Goal: Transaction & Acquisition: Subscribe to service/newsletter

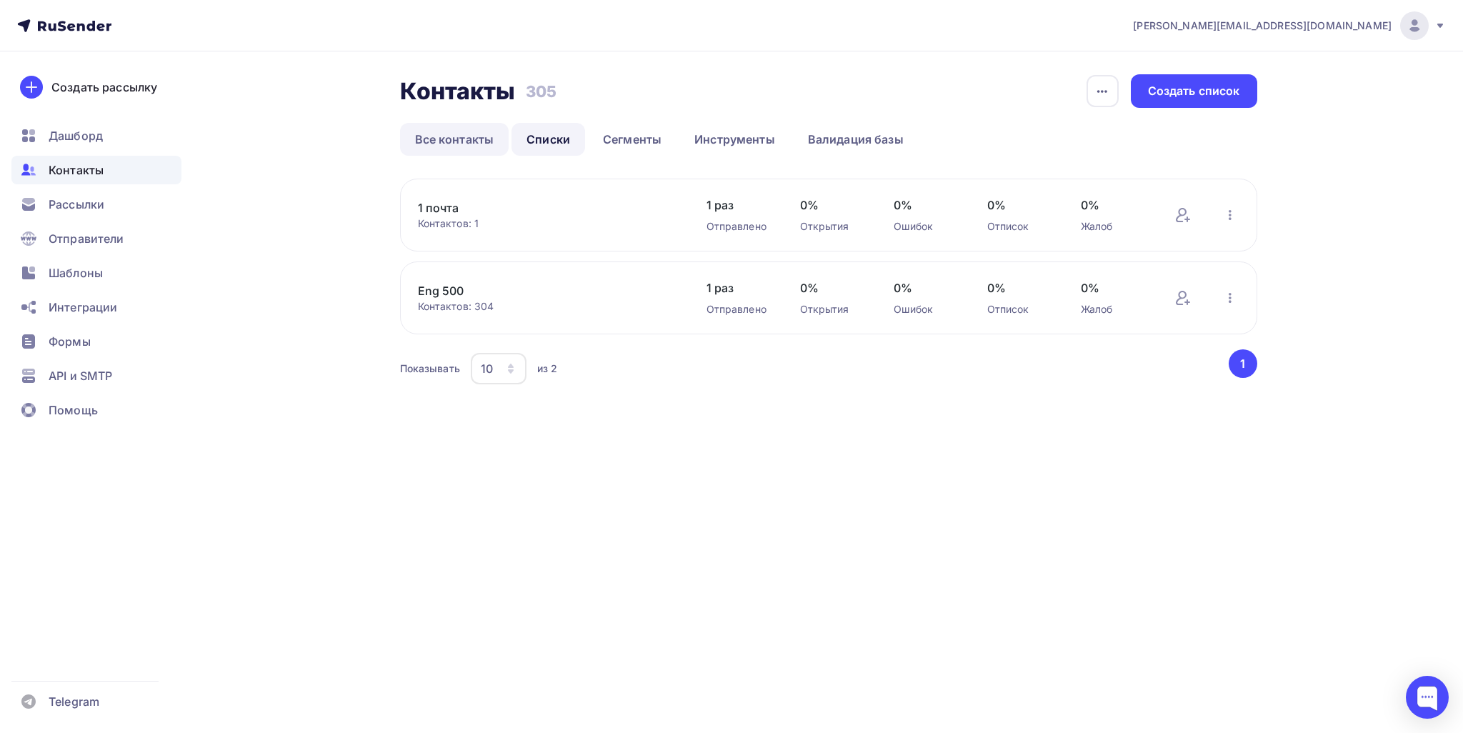
click at [414, 126] on link "Все контакты" at bounding box center [454, 139] width 109 height 33
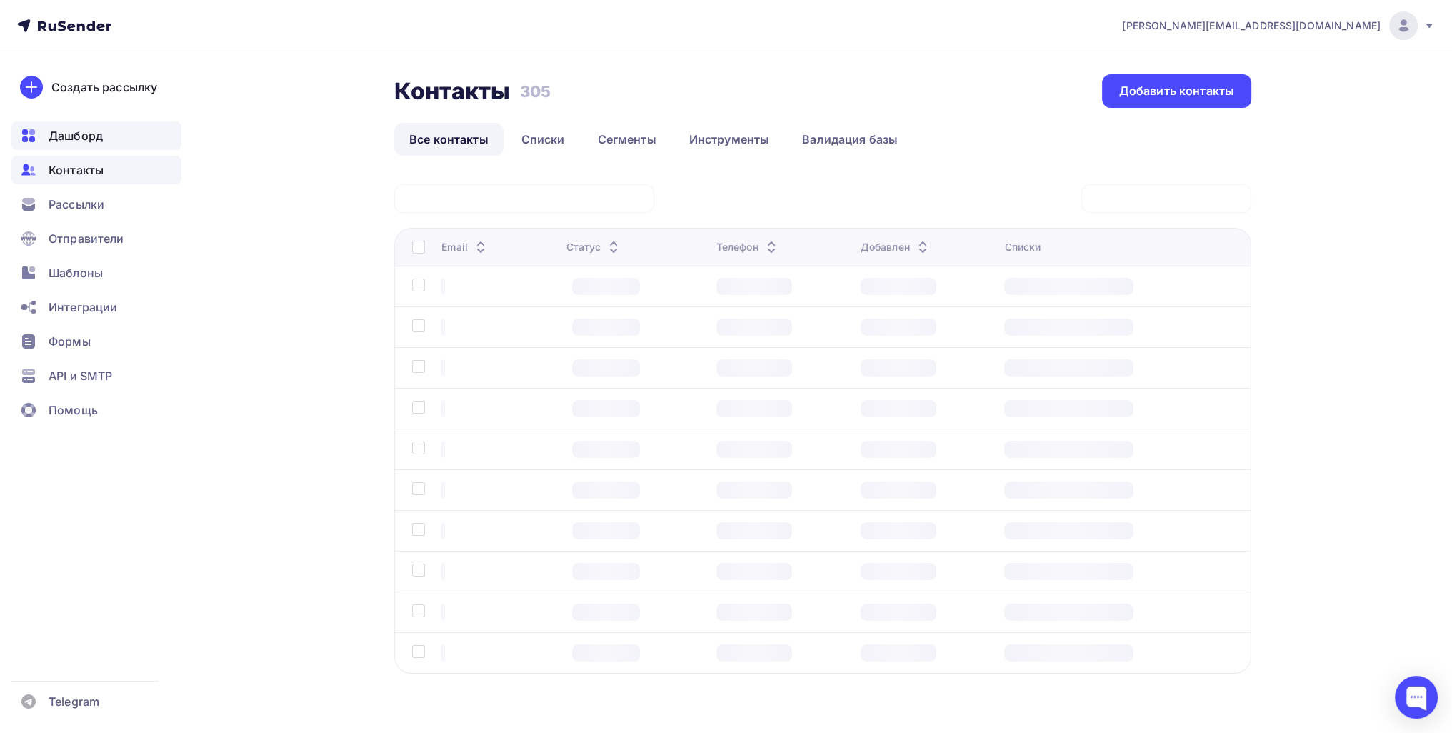
click at [89, 132] on span "Дашборд" at bounding box center [76, 135] width 54 height 17
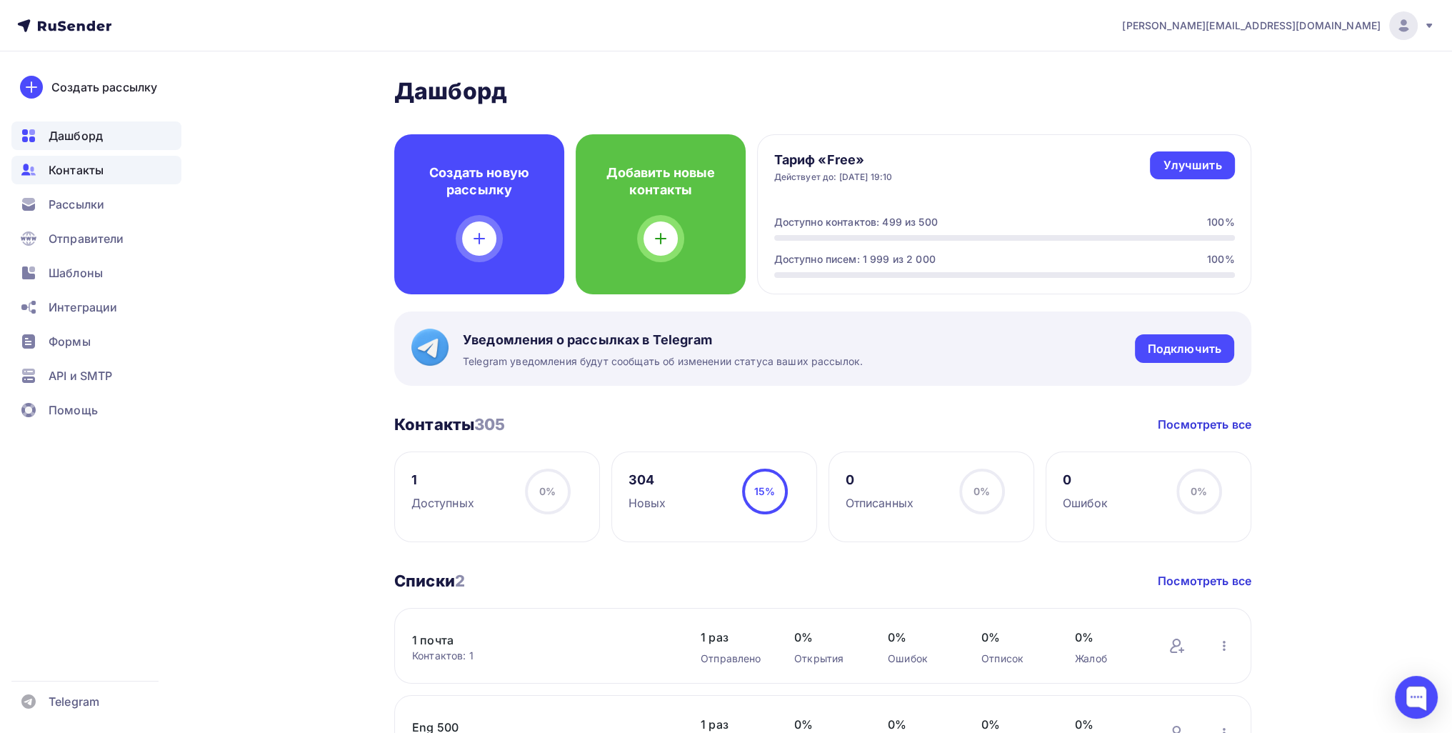
click at [73, 184] on div "Контакты" at bounding box center [96, 170] width 170 height 29
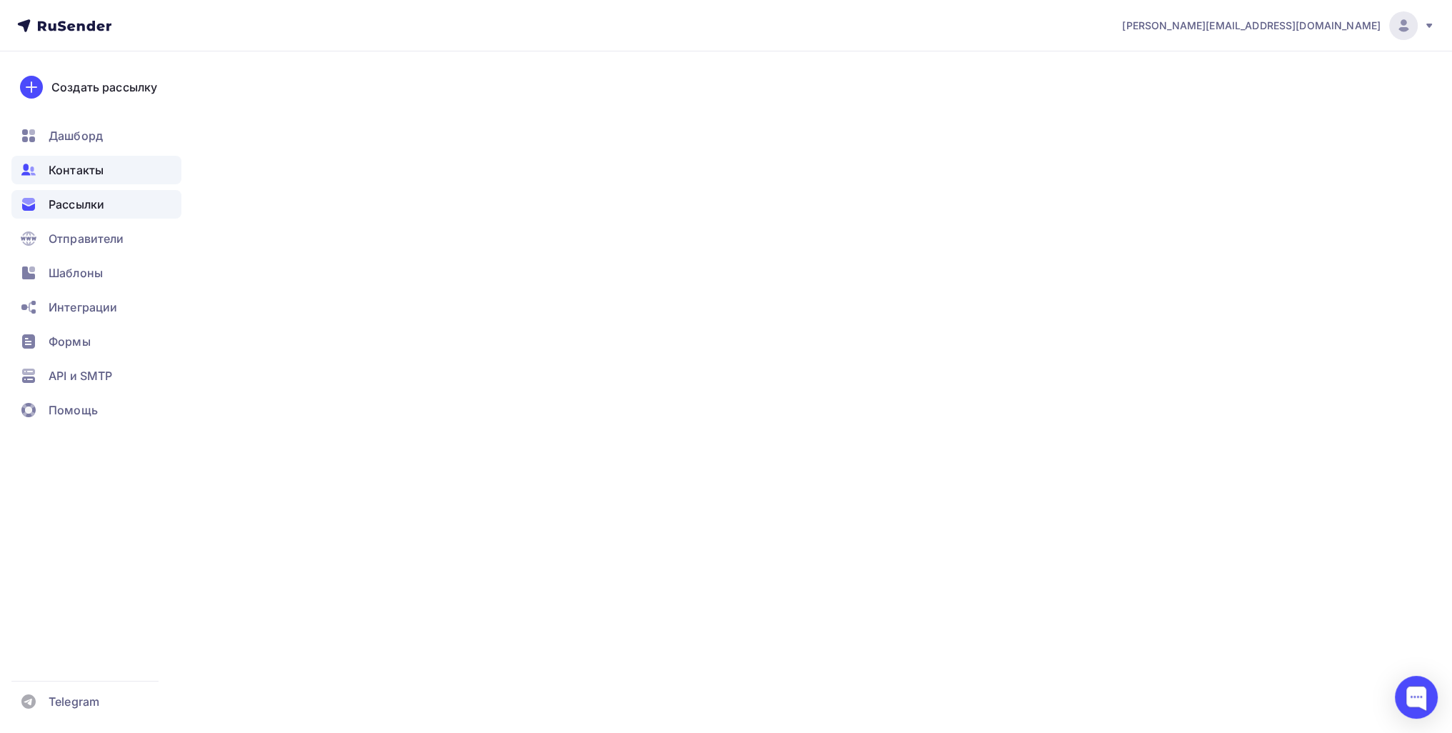
click at [69, 205] on span "Рассылки" at bounding box center [77, 204] width 56 height 17
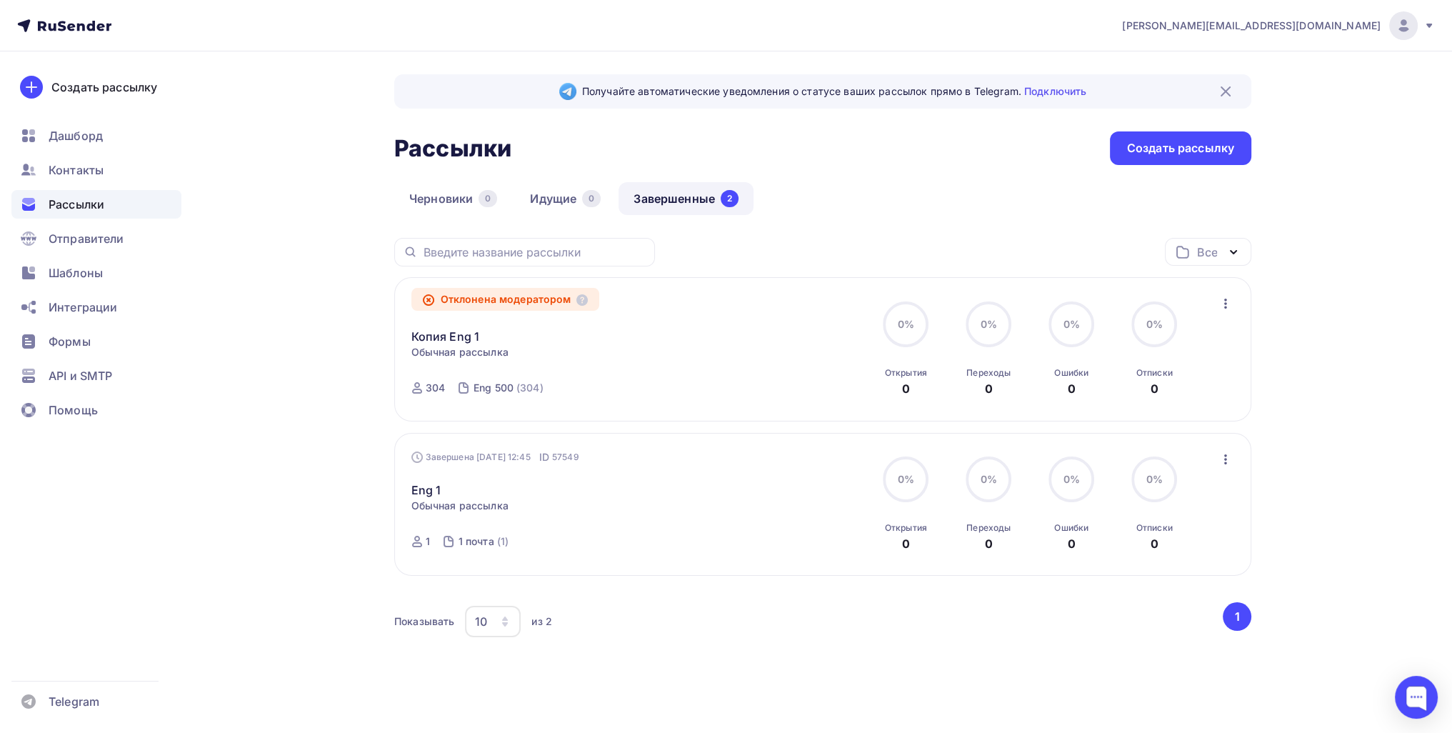
click at [704, 306] on icon "button" at bounding box center [1225, 303] width 17 height 17
click at [704, 399] on div "Копировать в новую" at bounding box center [1159, 397] width 146 height 17
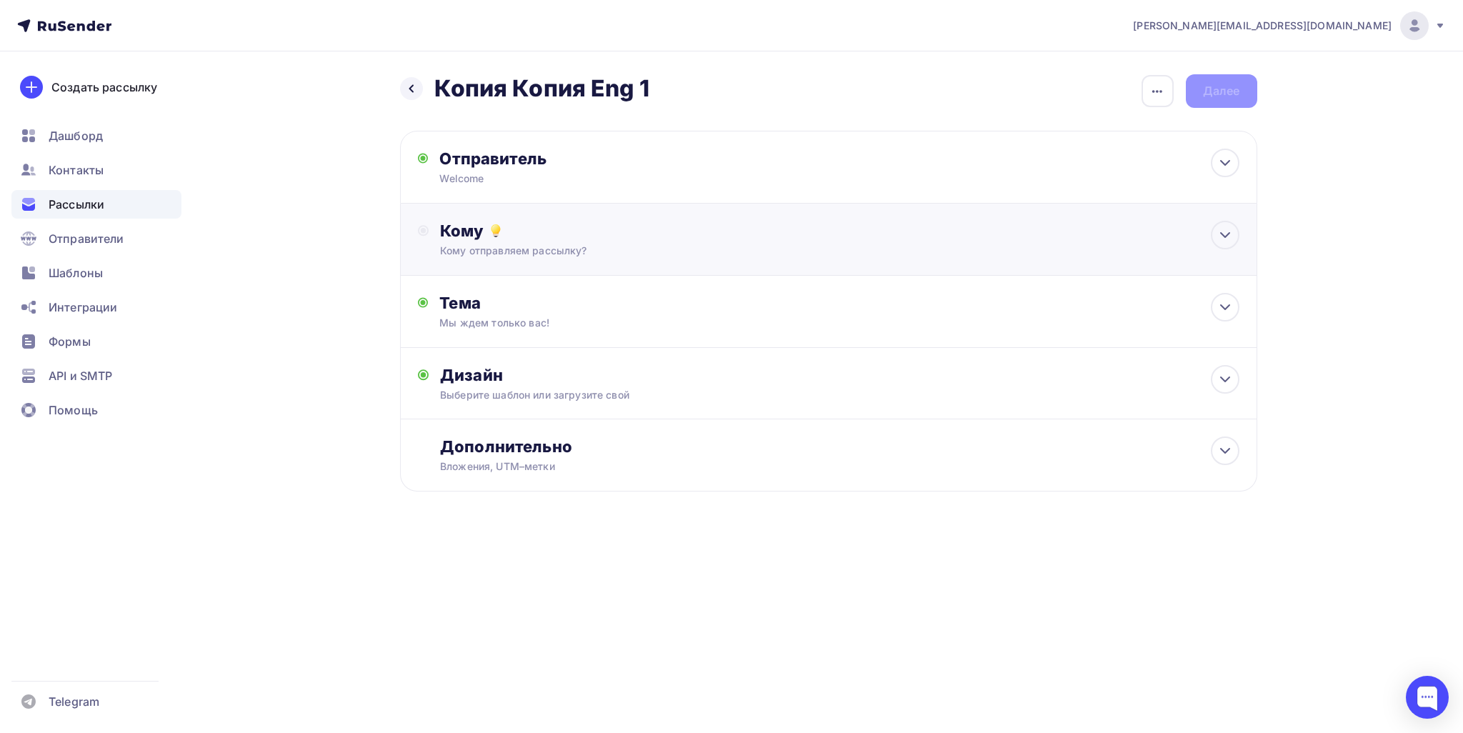
click at [629, 226] on div "Кому" at bounding box center [839, 231] width 799 height 20
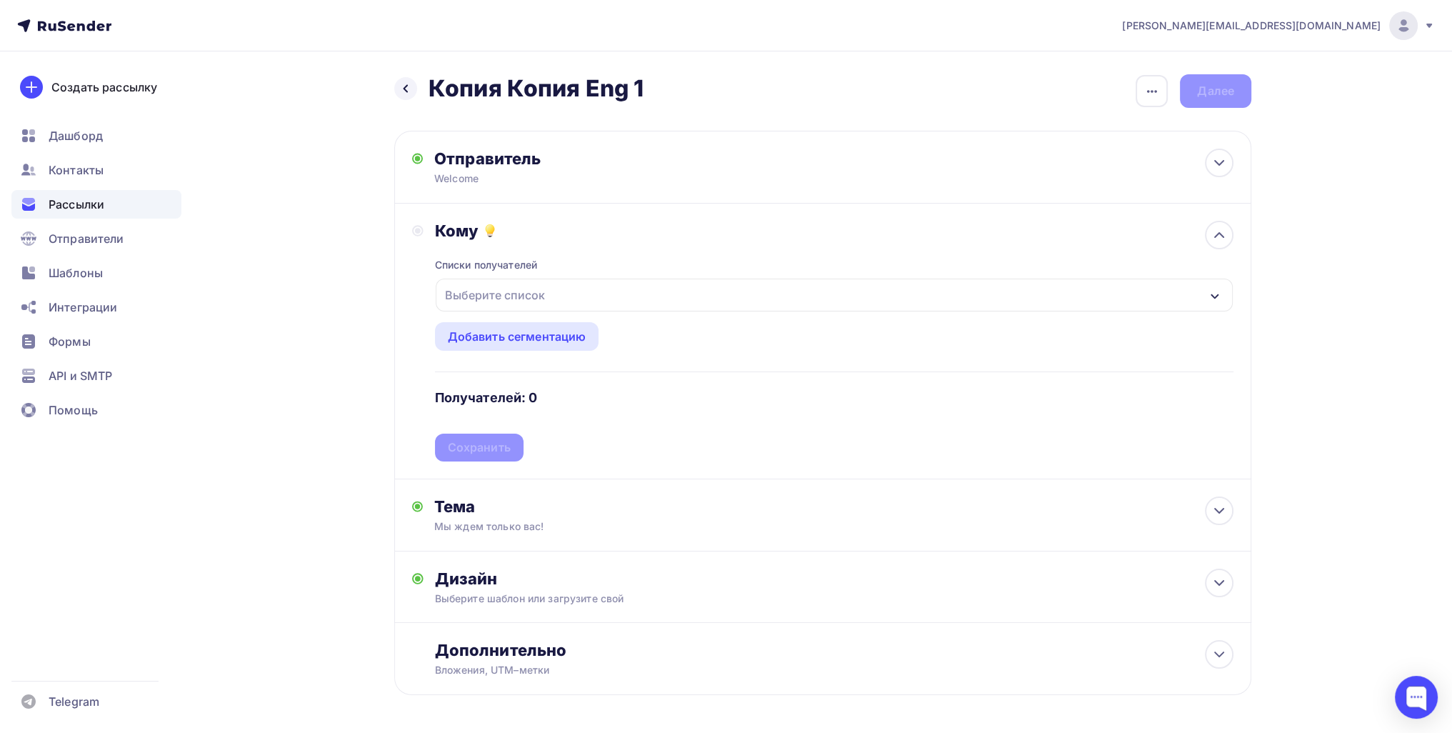
click at [537, 304] on div "Выберите список" at bounding box center [494, 295] width 111 height 26
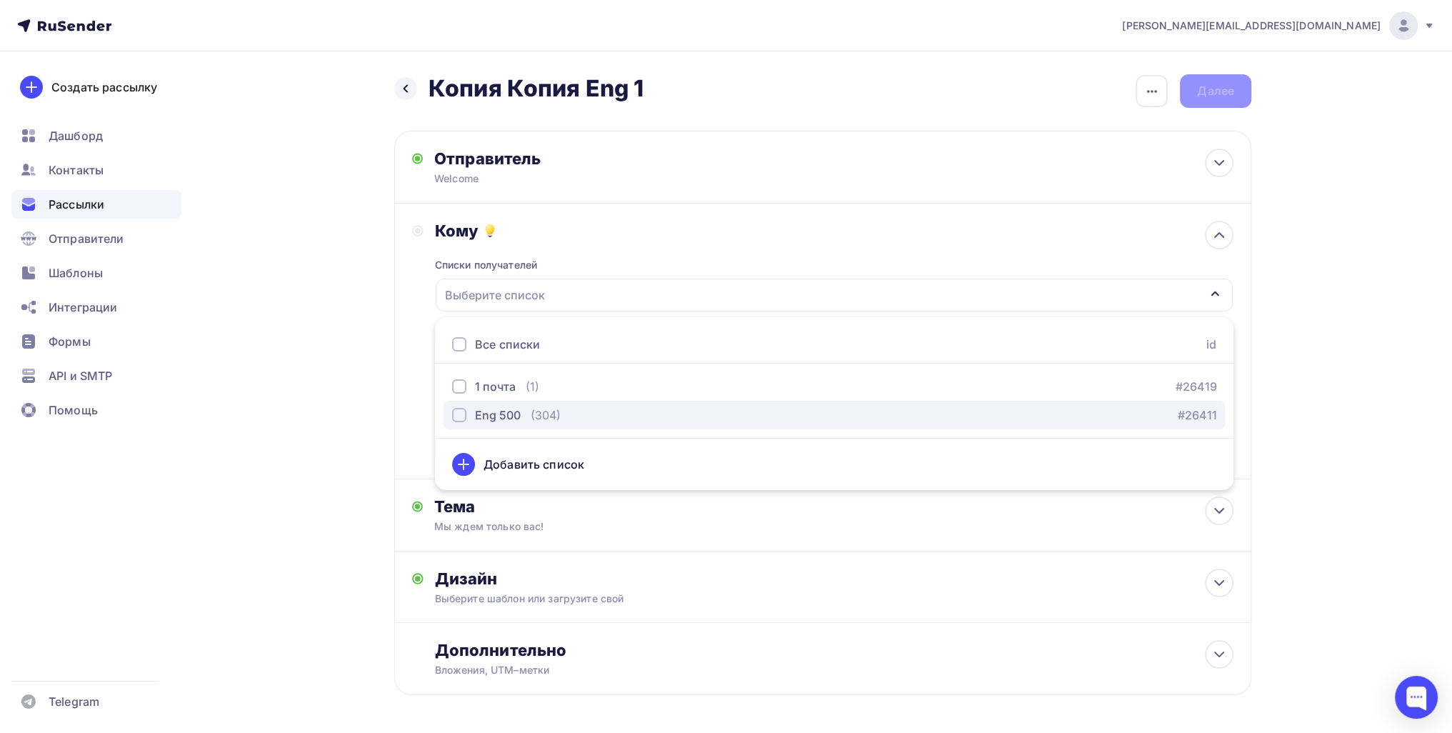
click at [516, 413] on div "Eng 500" at bounding box center [498, 414] width 46 height 17
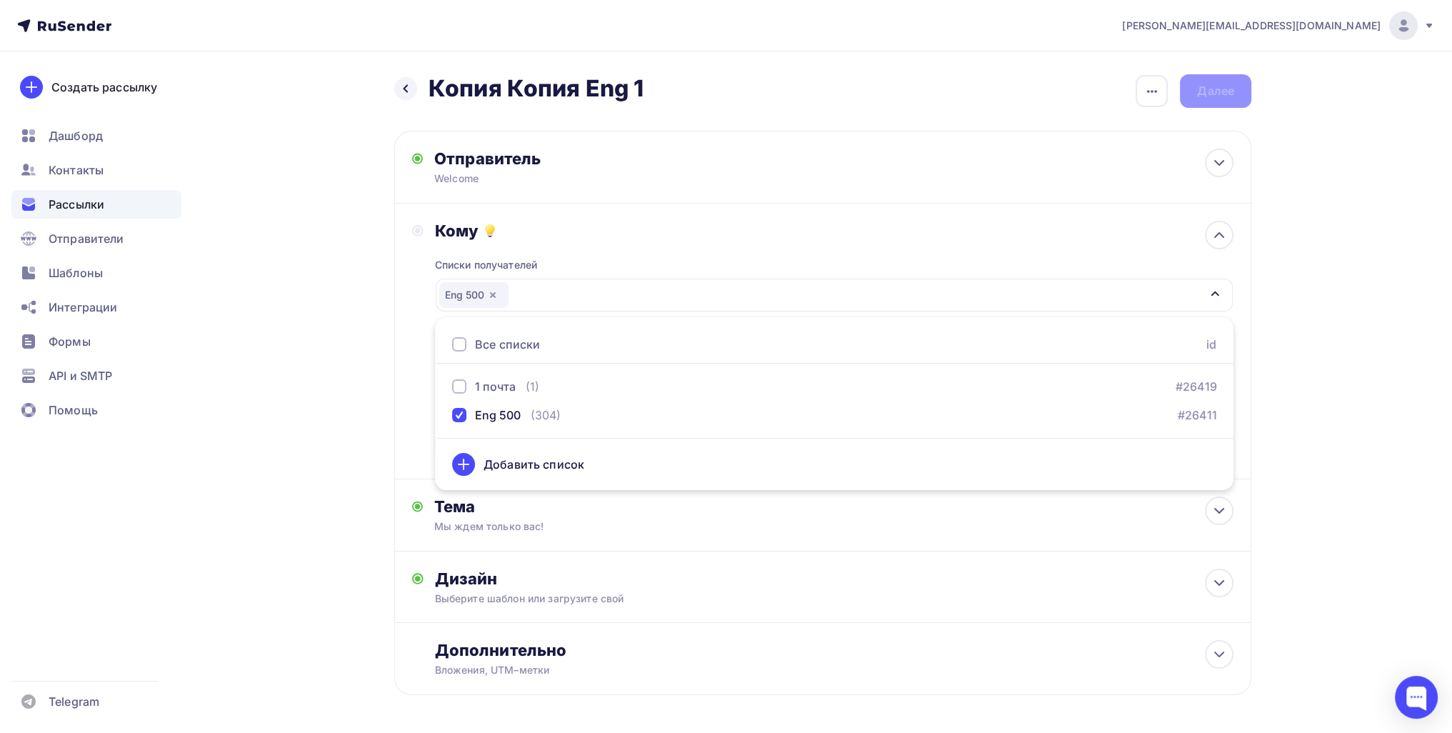
click at [349, 405] on div "Назад Копия Копия Eng 1 Копия Копия Eng 1 Закончить позже Переименовать рассылк…" at bounding box center [726, 419] width 1171 height 736
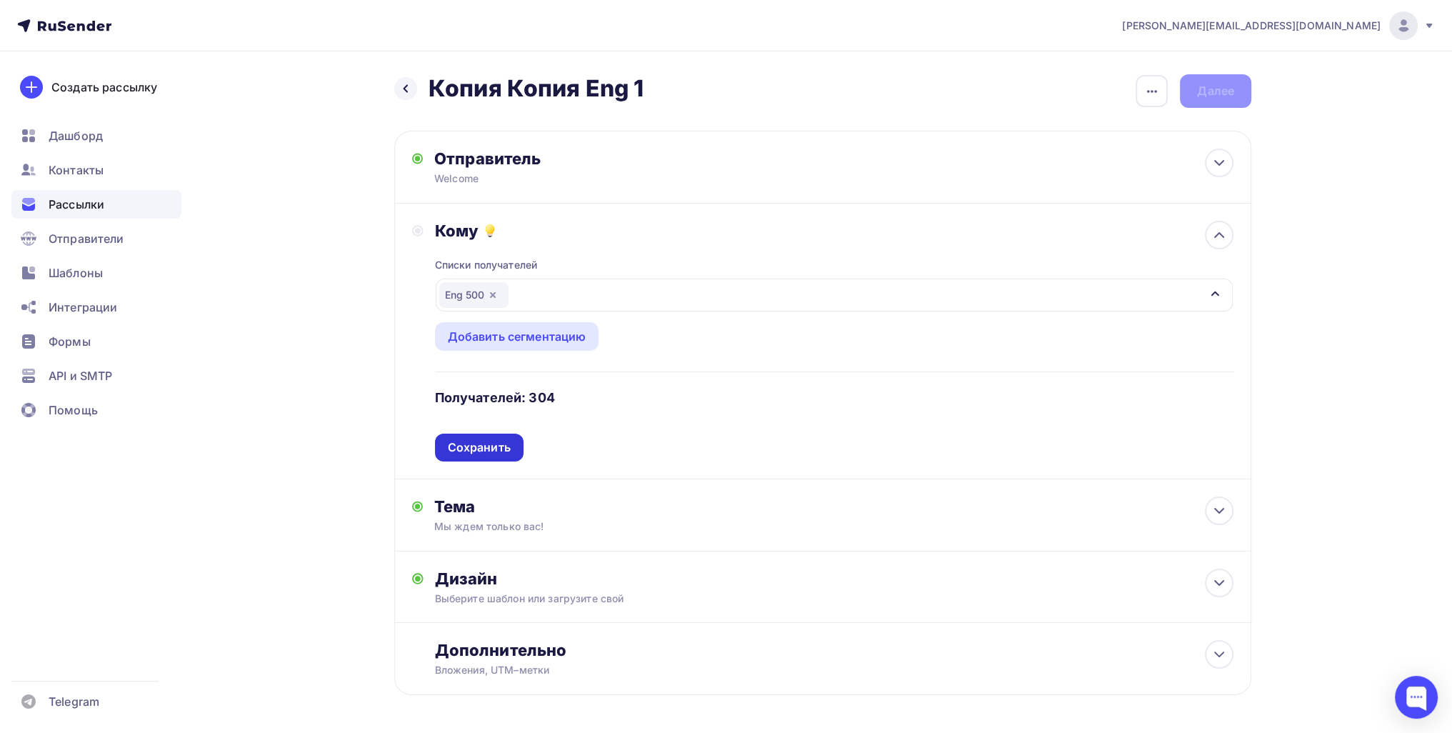
click at [498, 441] on div "Сохранить" at bounding box center [479, 447] width 63 height 16
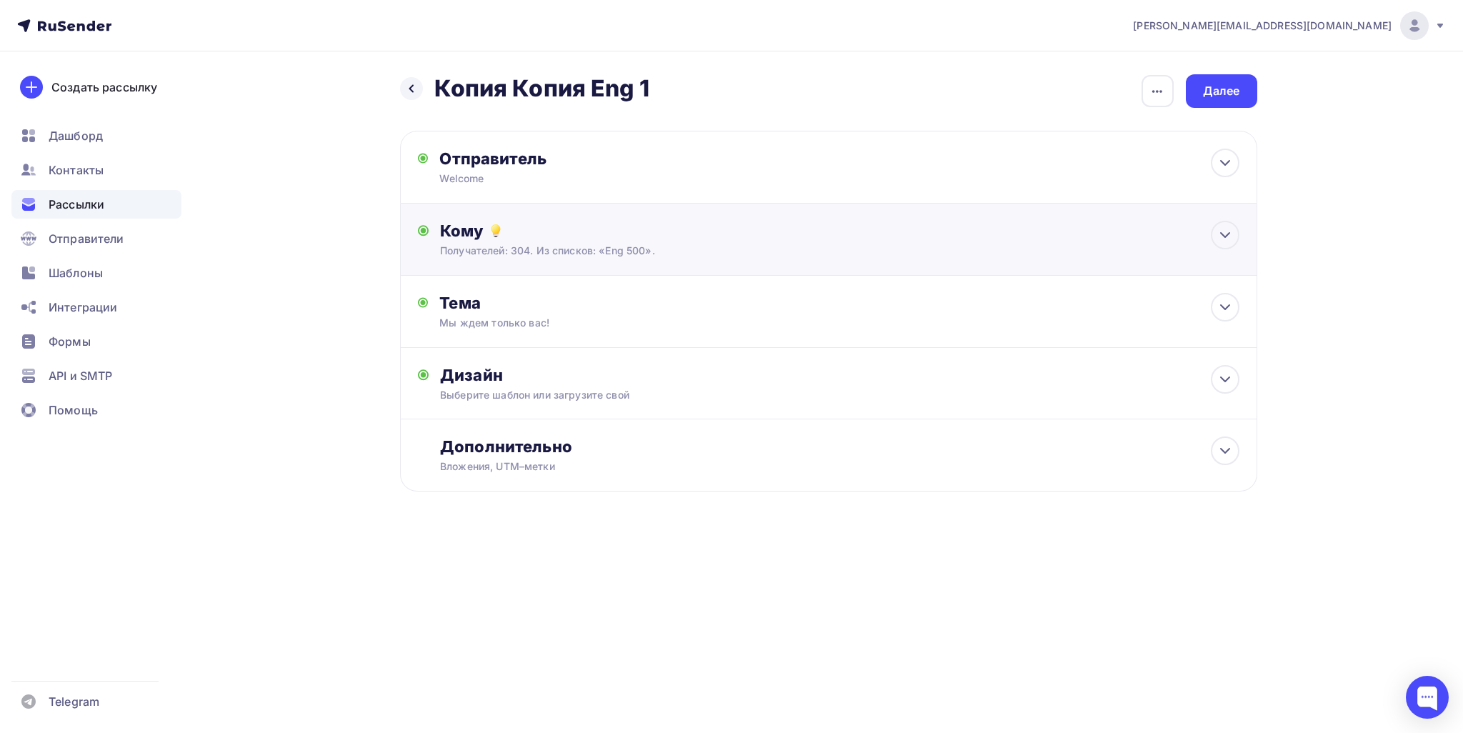
click at [704, 224] on div "Кому" at bounding box center [839, 231] width 799 height 20
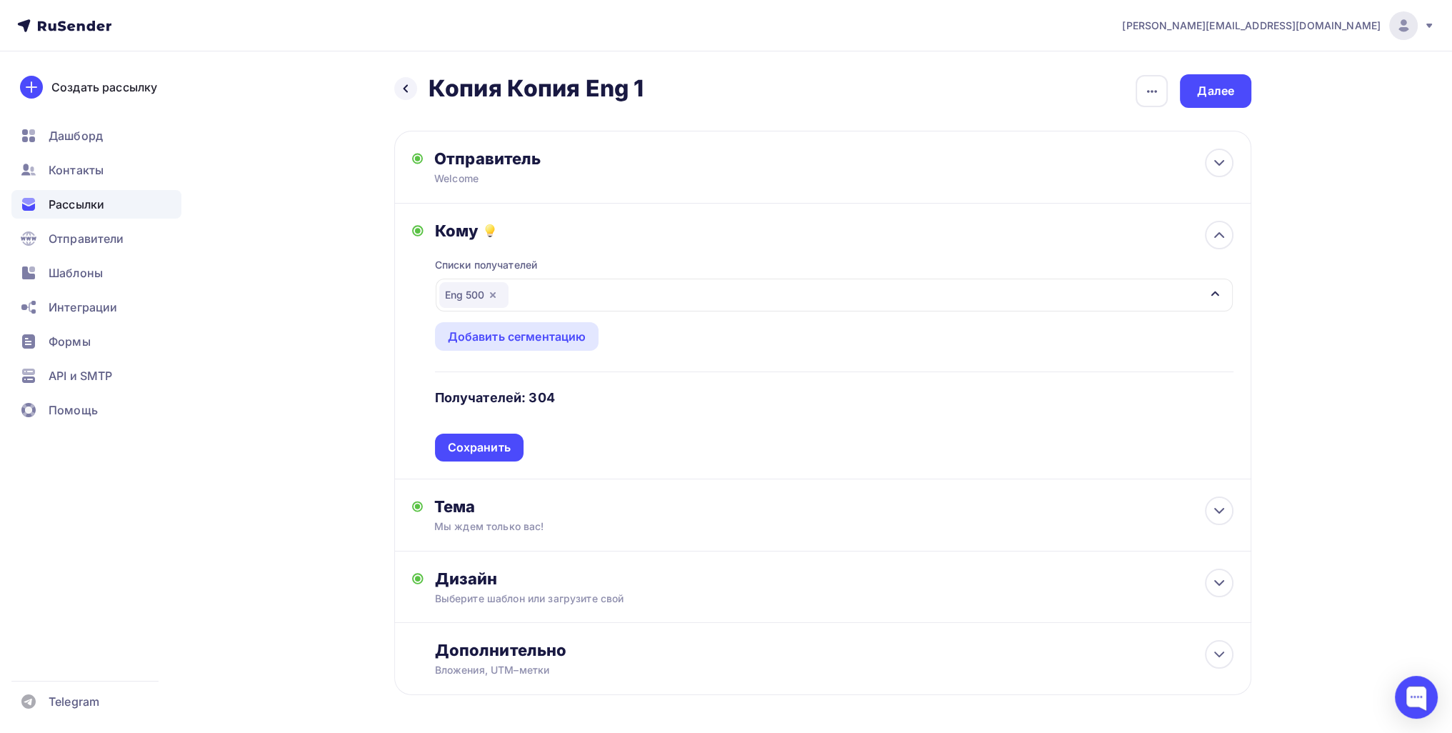
click at [495, 301] on div "Eng 500" at bounding box center [473, 295] width 69 height 26
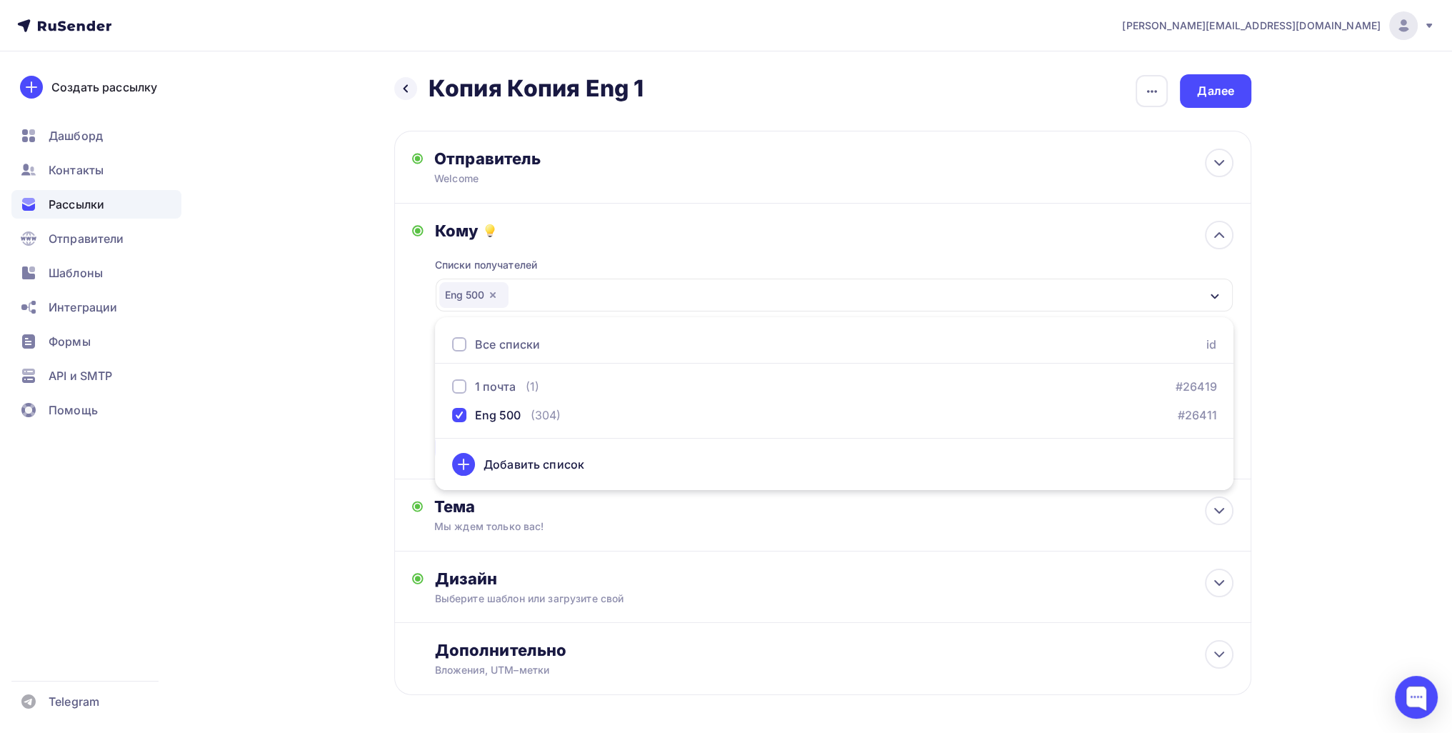
click at [481, 295] on div "Eng 500" at bounding box center [473, 295] width 69 height 26
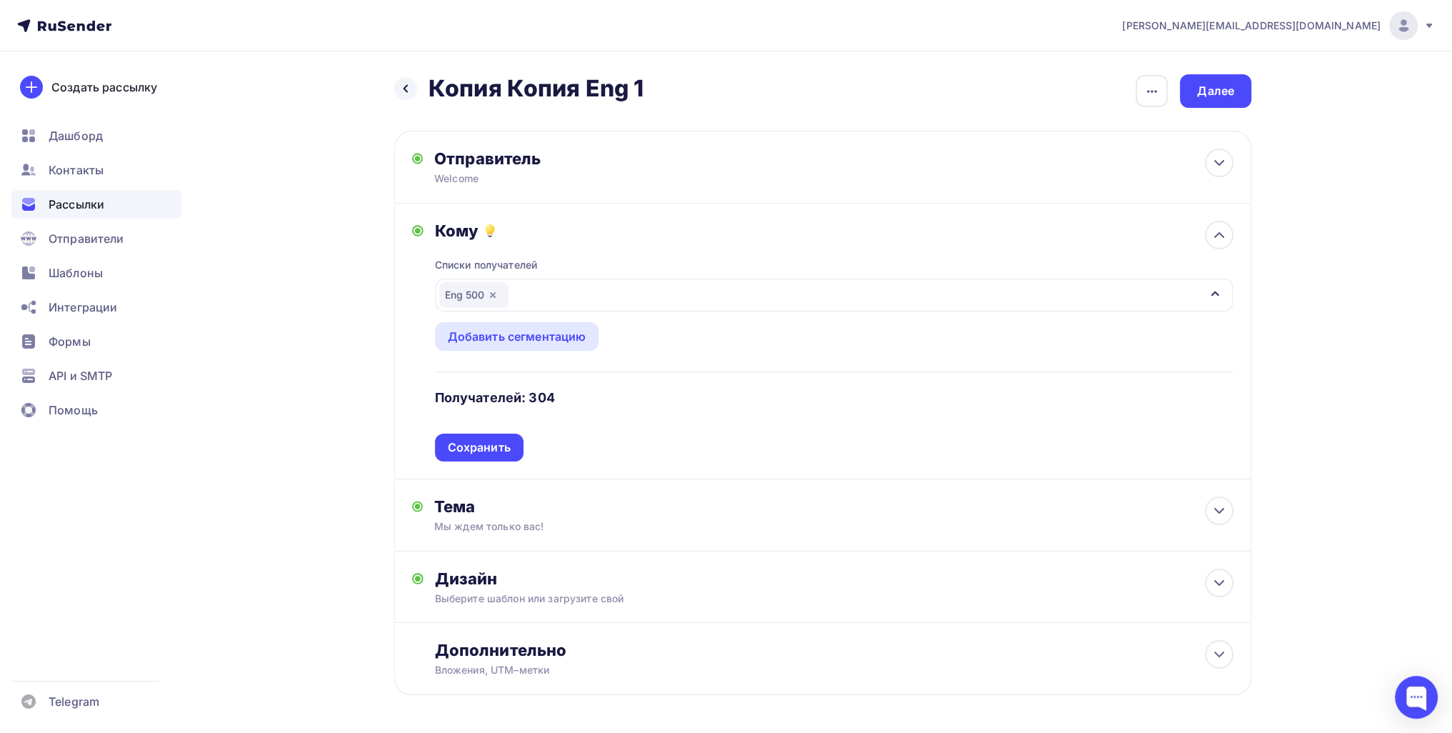
click at [493, 296] on icon "button" at bounding box center [492, 294] width 11 height 11
click at [516, 292] on div "Выберите список" at bounding box center [494, 295] width 111 height 26
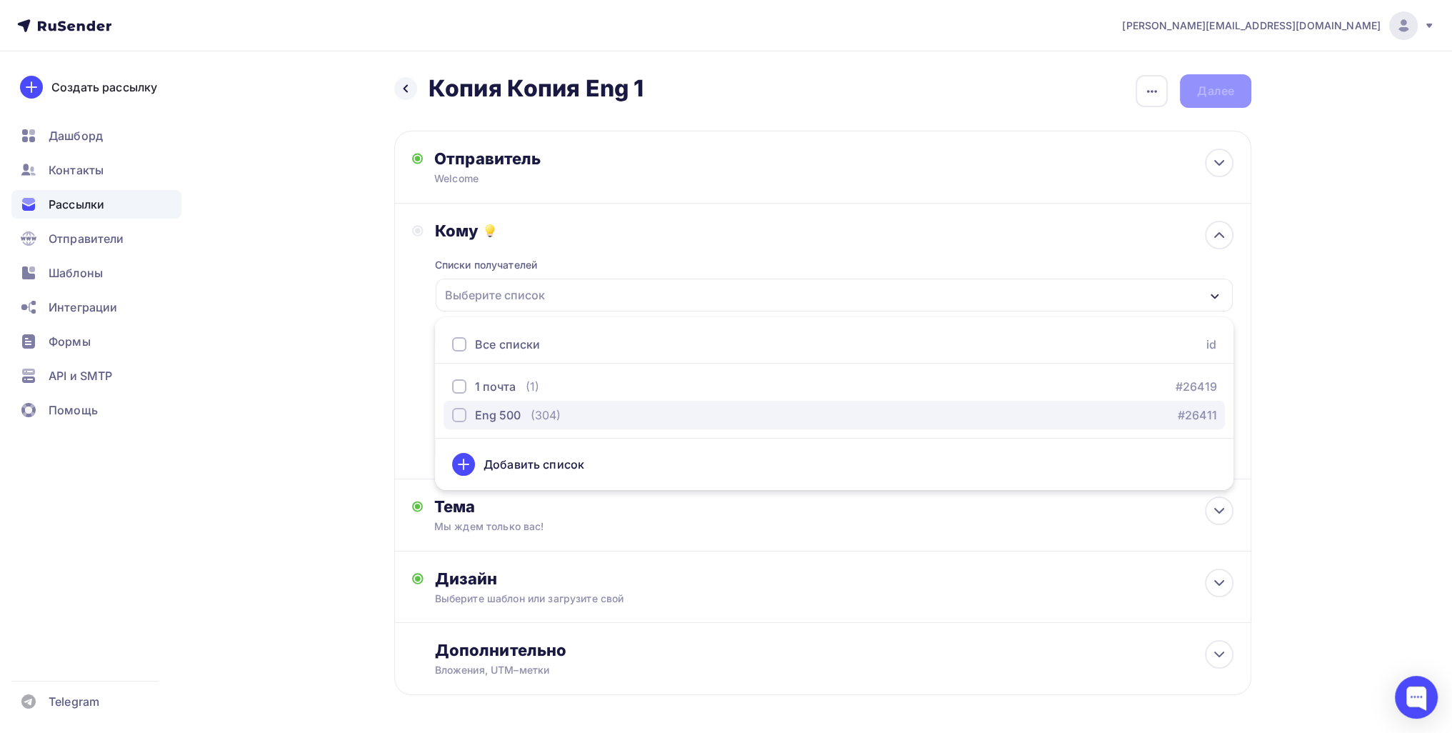
click at [489, 401] on button "Eng 500 (304) #26411" at bounding box center [834, 415] width 781 height 29
click at [471, 409] on div "Eng 500" at bounding box center [486, 414] width 69 height 17
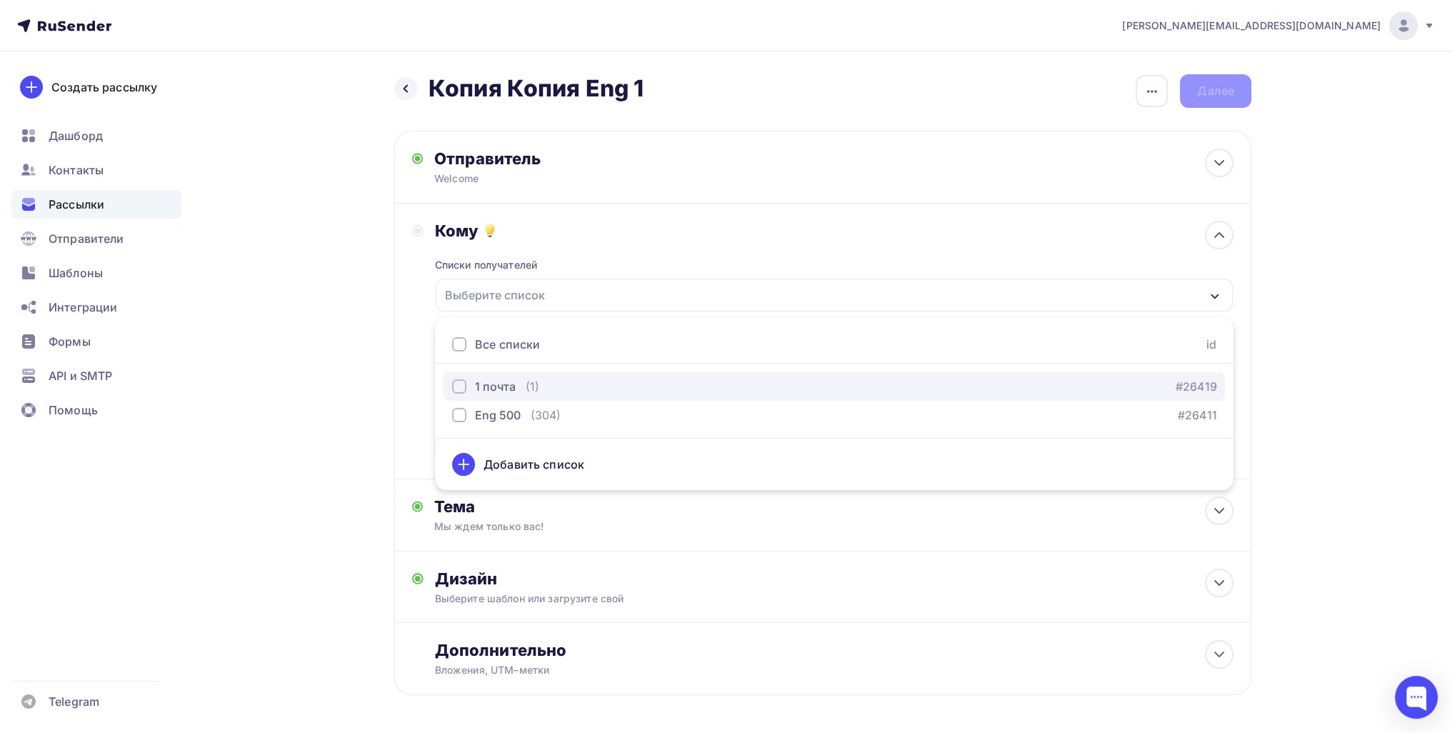
click at [477, 392] on div "1 почта" at bounding box center [495, 386] width 41 height 17
click at [374, 403] on div "Назад Копия Копия Eng 1 Копия Копия Eng 1 Закончить позже Переименовать рассылк…" at bounding box center [726, 419] width 1171 height 736
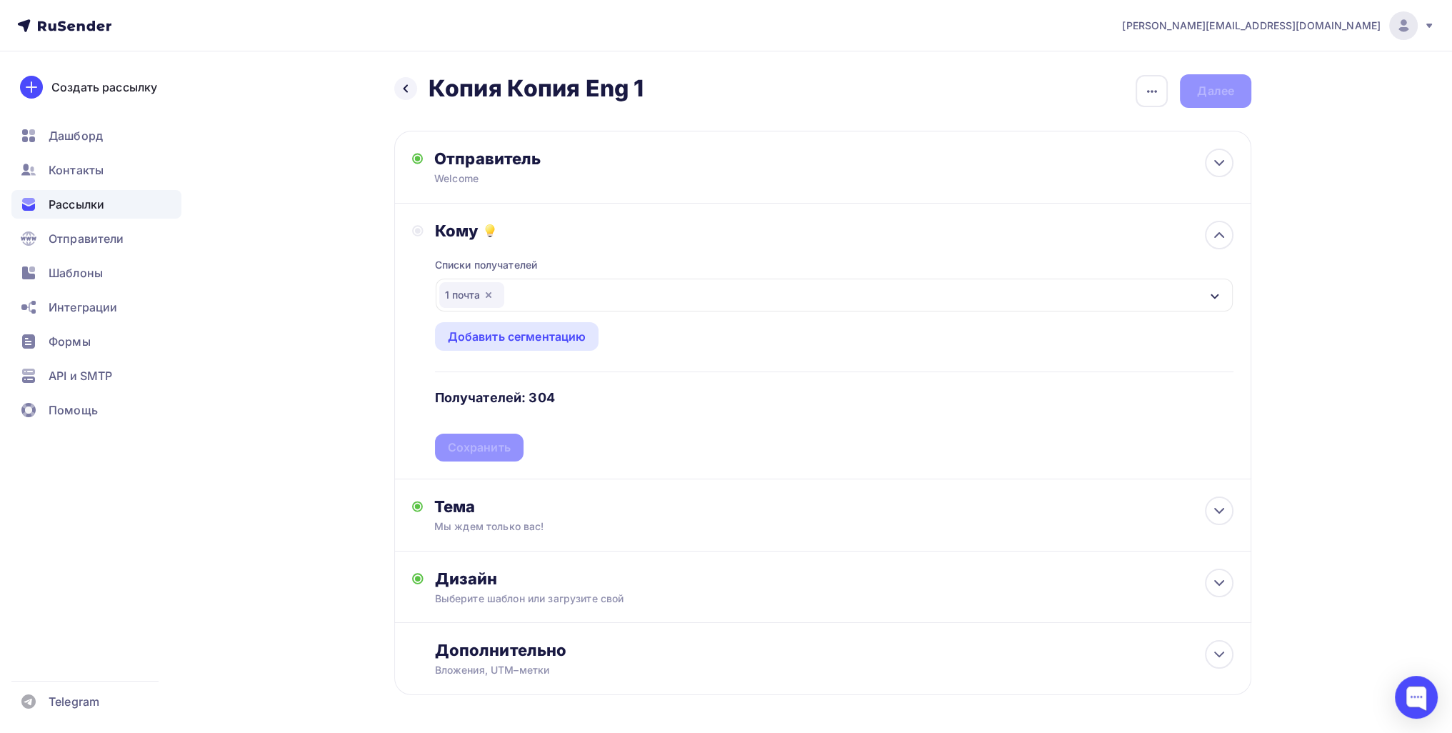
click at [500, 432] on div "Списки получателей 1 почта Все списки id 1 почта (1) #26419 Eng 500 (304) #2641…" at bounding box center [834, 351] width 799 height 221
click at [502, 441] on div "Сохранить" at bounding box center [479, 447] width 63 height 16
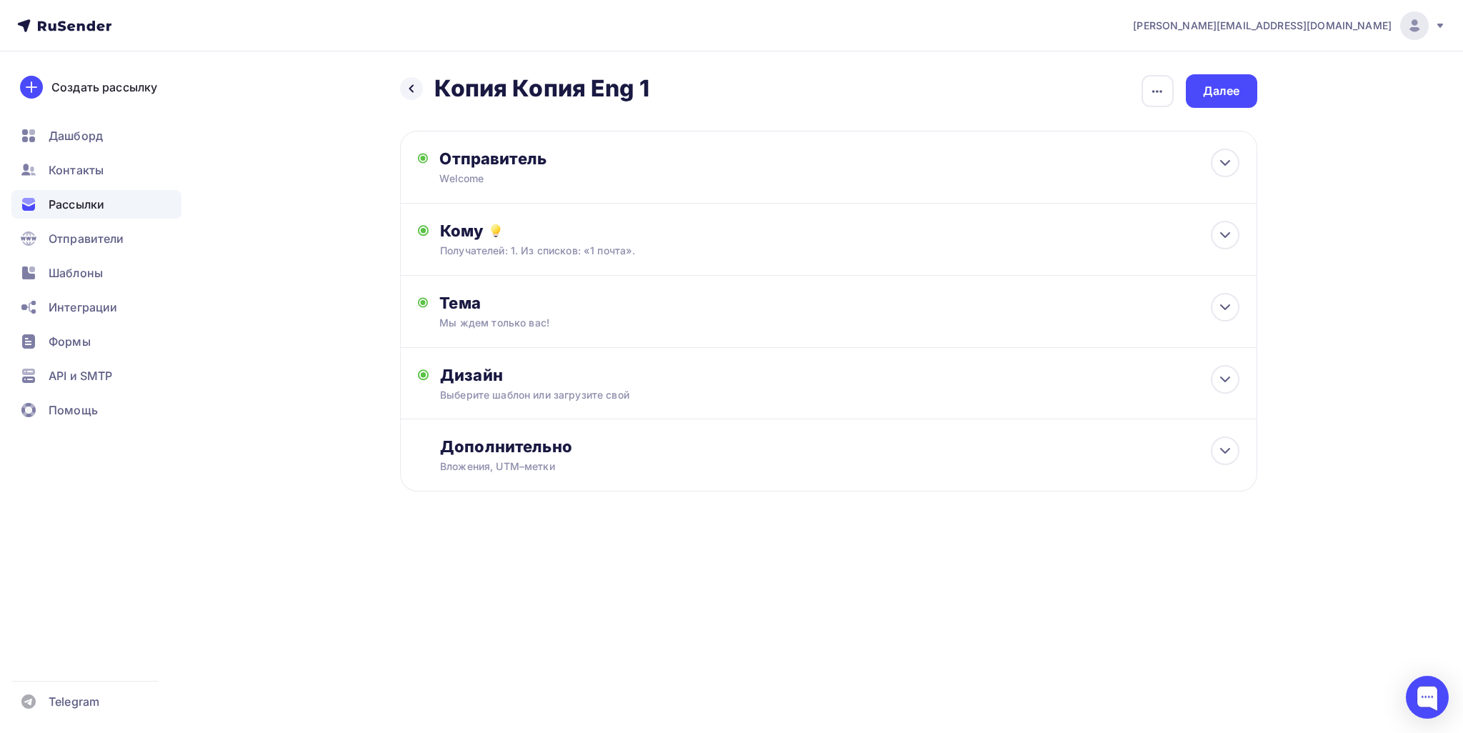
click at [704, 86] on div "Назад Копия Копия Eng 1 Копия Копия Eng 1 Закончить позже Переименовать рассылк…" at bounding box center [828, 91] width 857 height 34
click at [704, 86] on div "Далее" at bounding box center [1221, 91] width 71 height 34
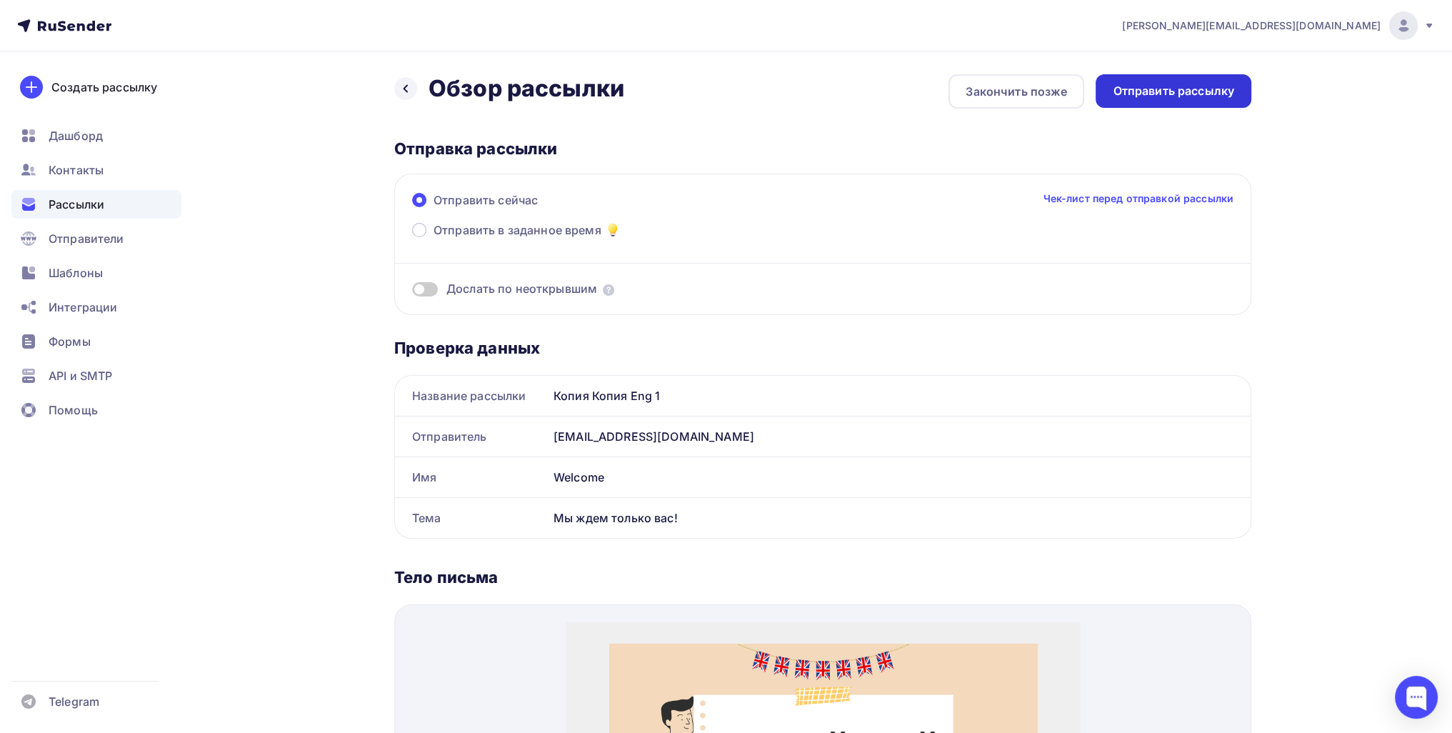
click at [704, 98] on div "Отправить рассылку" at bounding box center [1173, 91] width 121 height 16
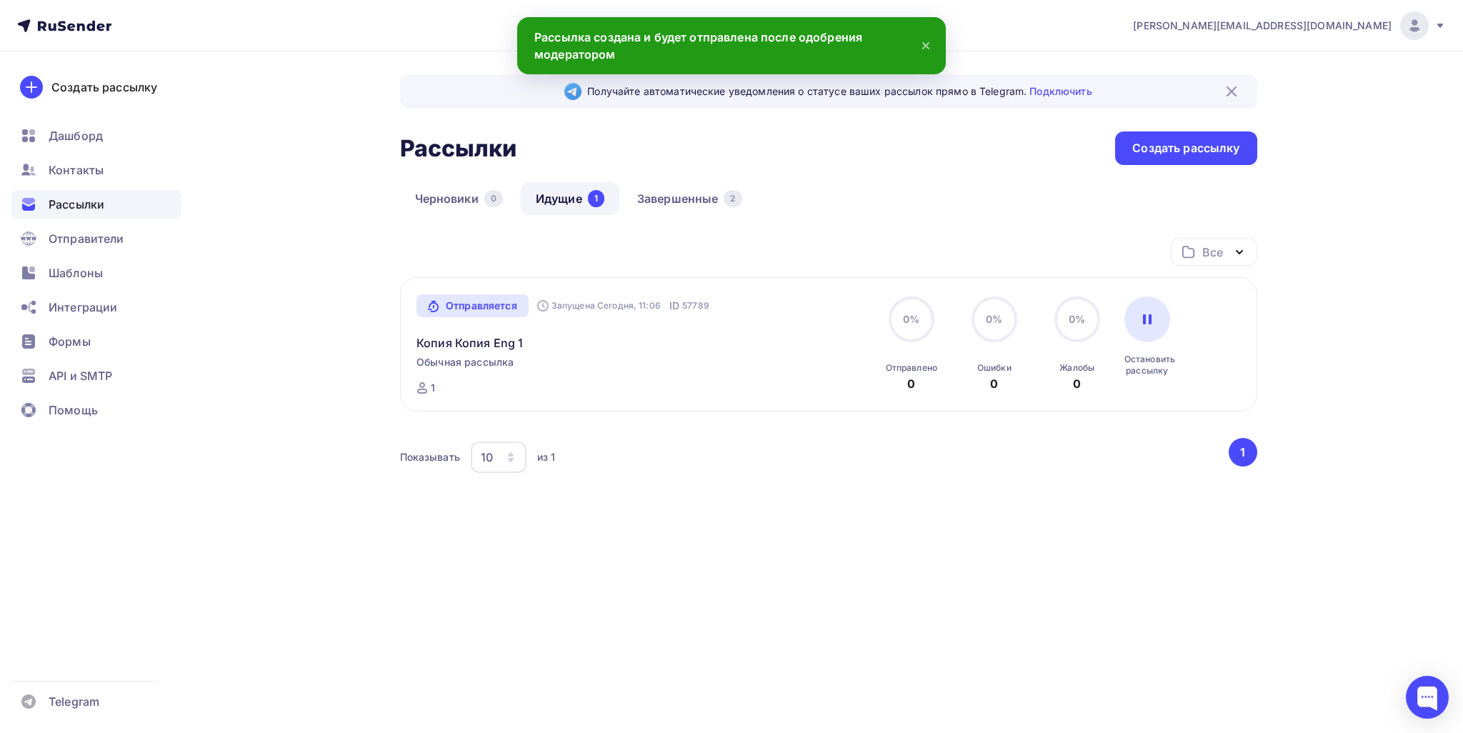
drag, startPoint x: 1396, startPoint y: 0, endPoint x: 971, endPoint y: 212, distance: 475.0
click at [704, 212] on div "Черновики 0 Идущие 1 Завершенные 2" at bounding box center [828, 210] width 857 height 56
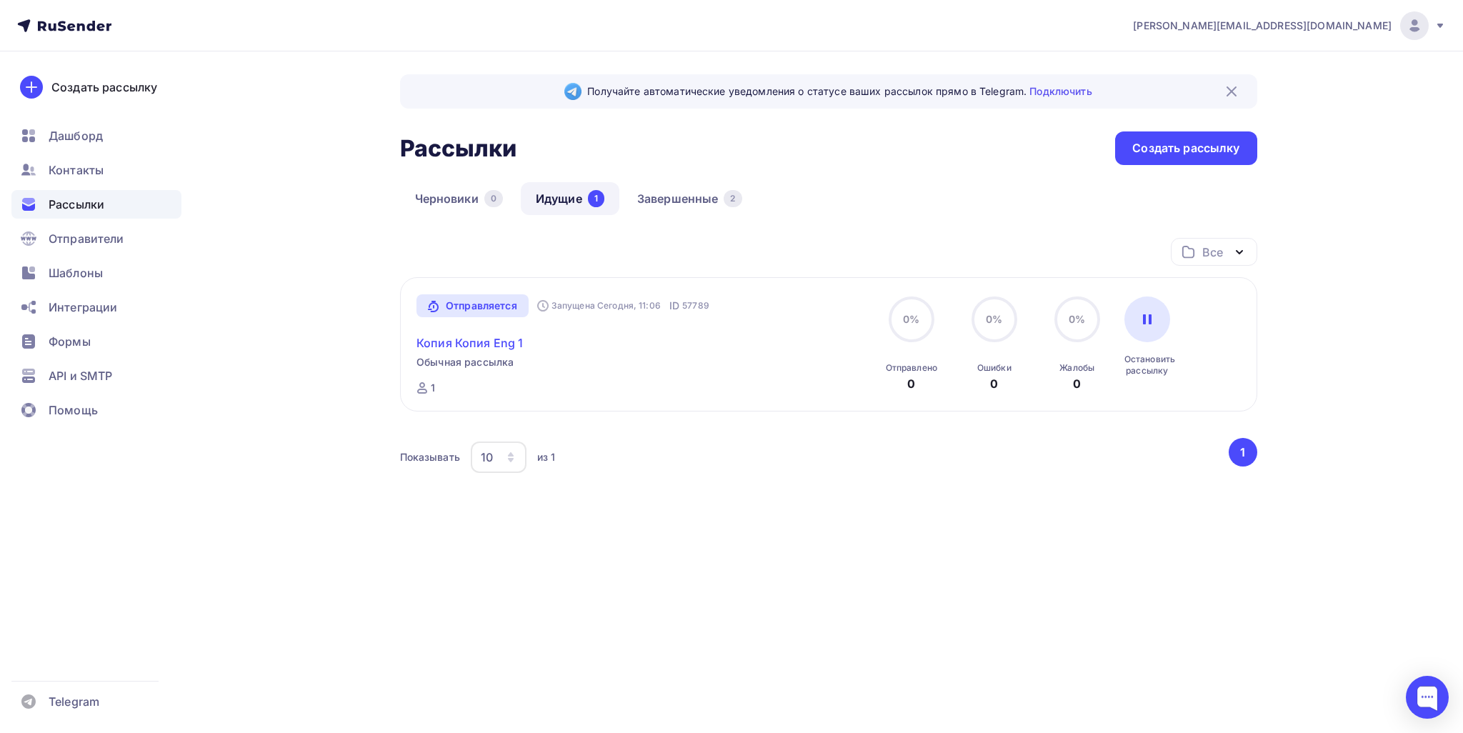
click at [494, 341] on link "Копия Копия Eng 1" at bounding box center [469, 342] width 106 height 17
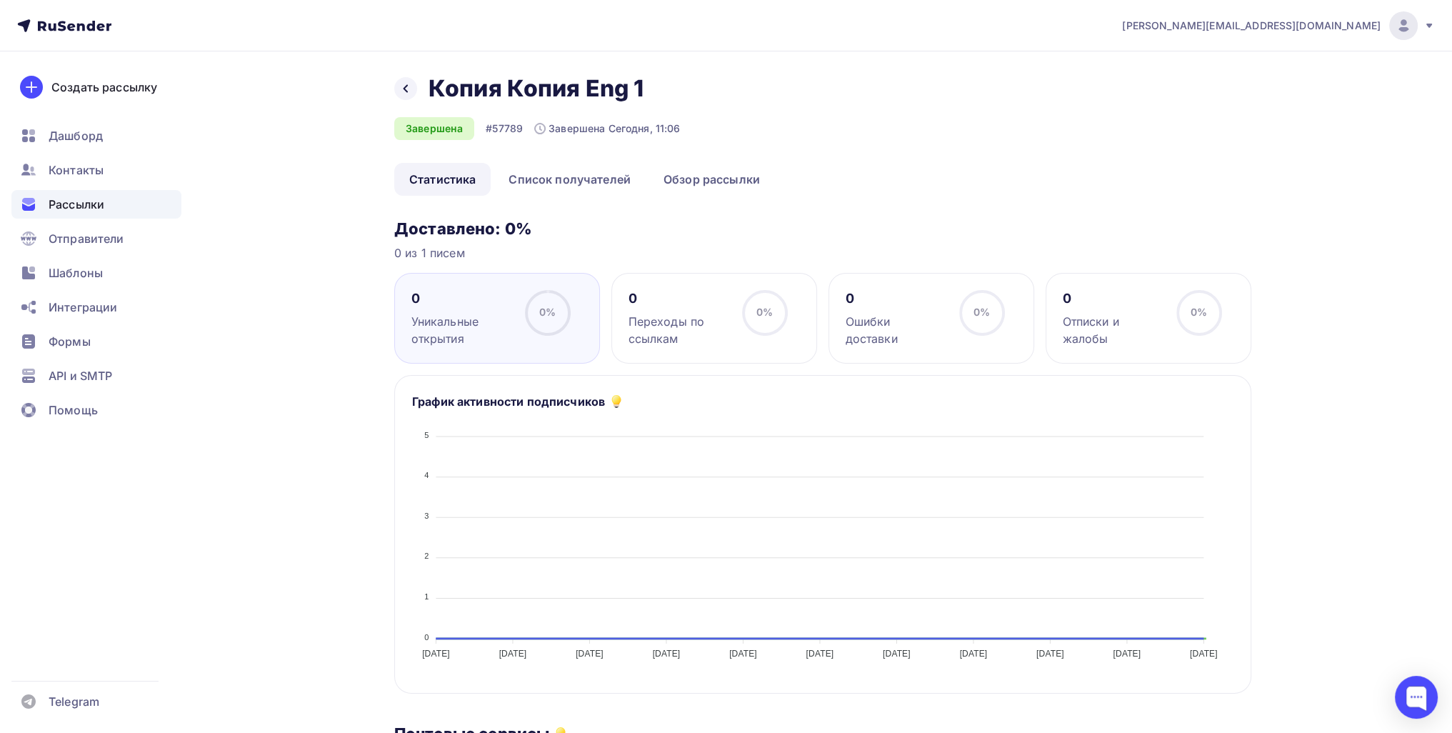
click at [99, 206] on span "Рассылки" at bounding box center [77, 204] width 56 height 17
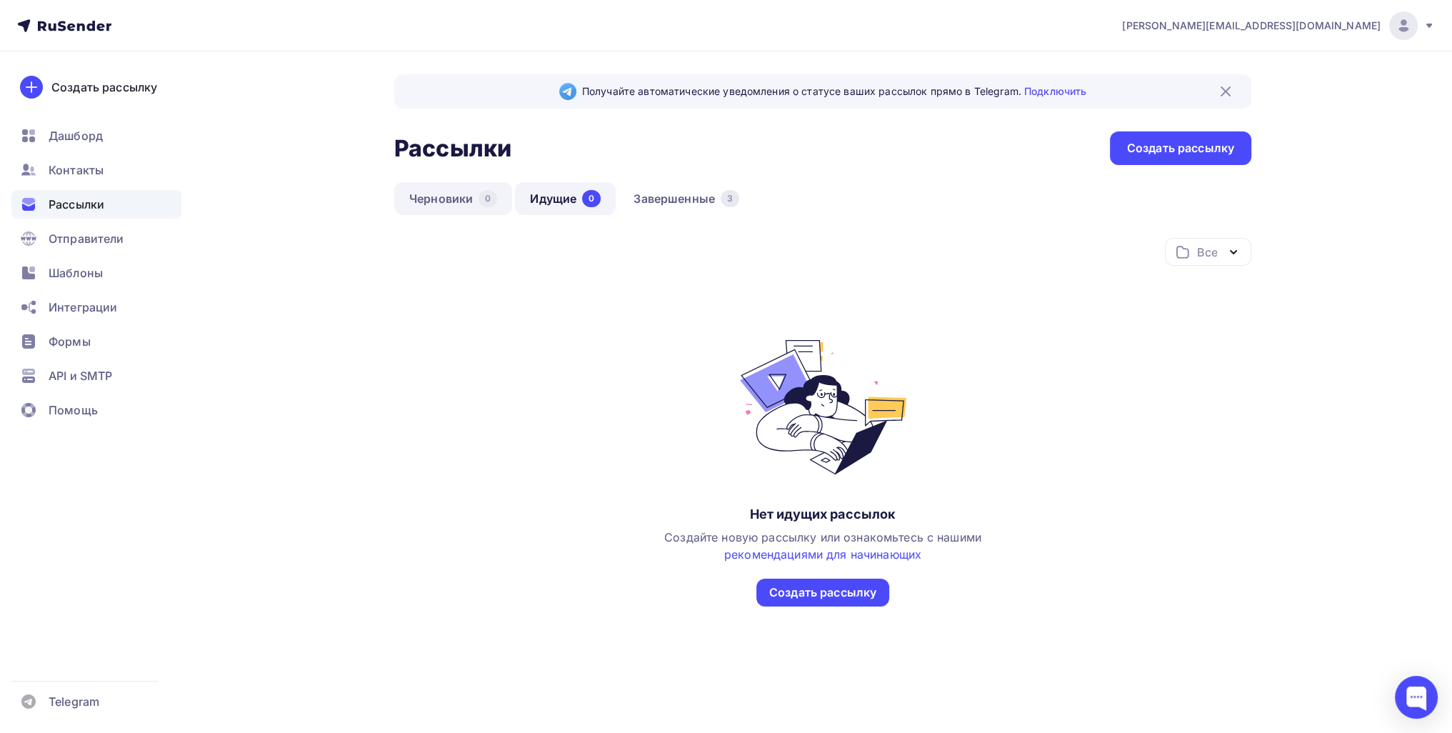
click at [420, 188] on link "Черновики 0" at bounding box center [453, 198] width 118 height 33
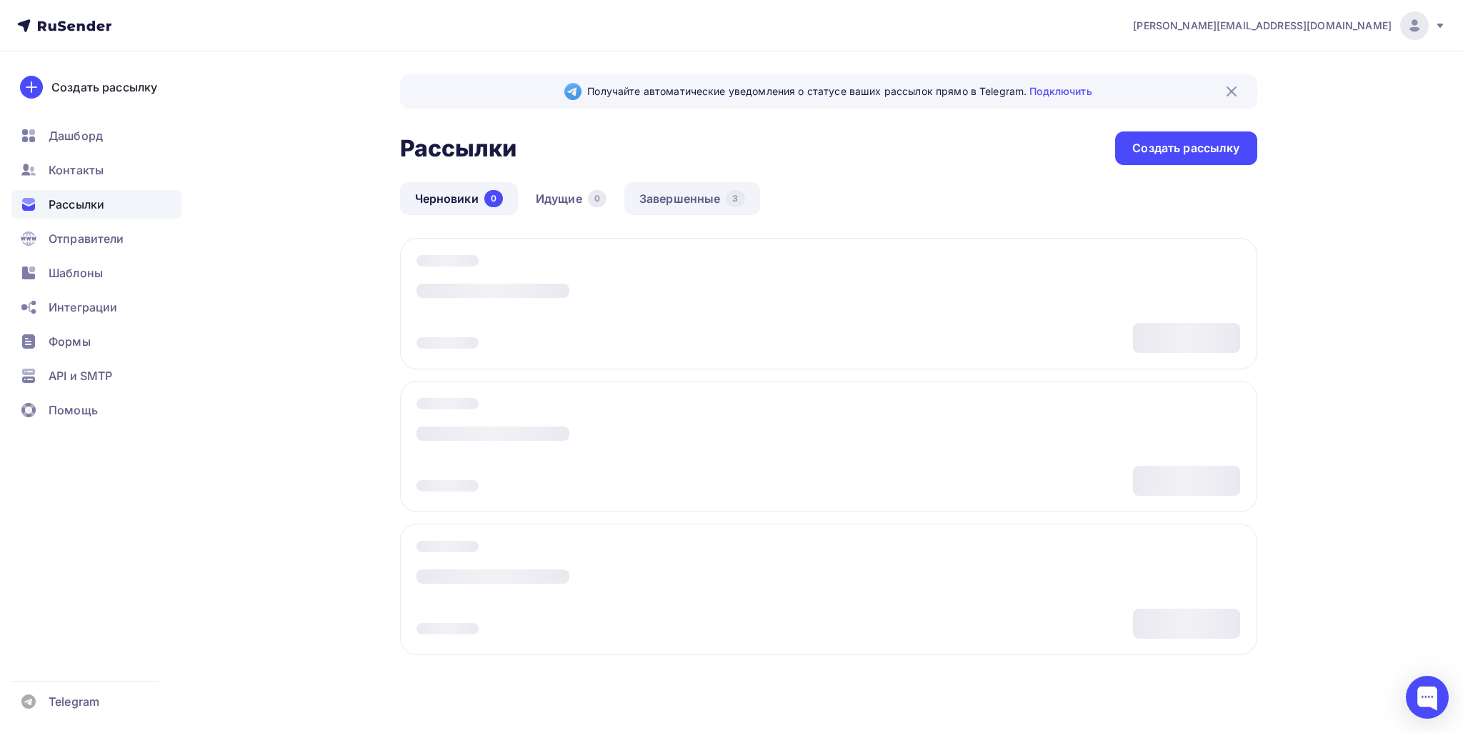
click at [704, 197] on link "Завершенные 3" at bounding box center [692, 198] width 136 height 33
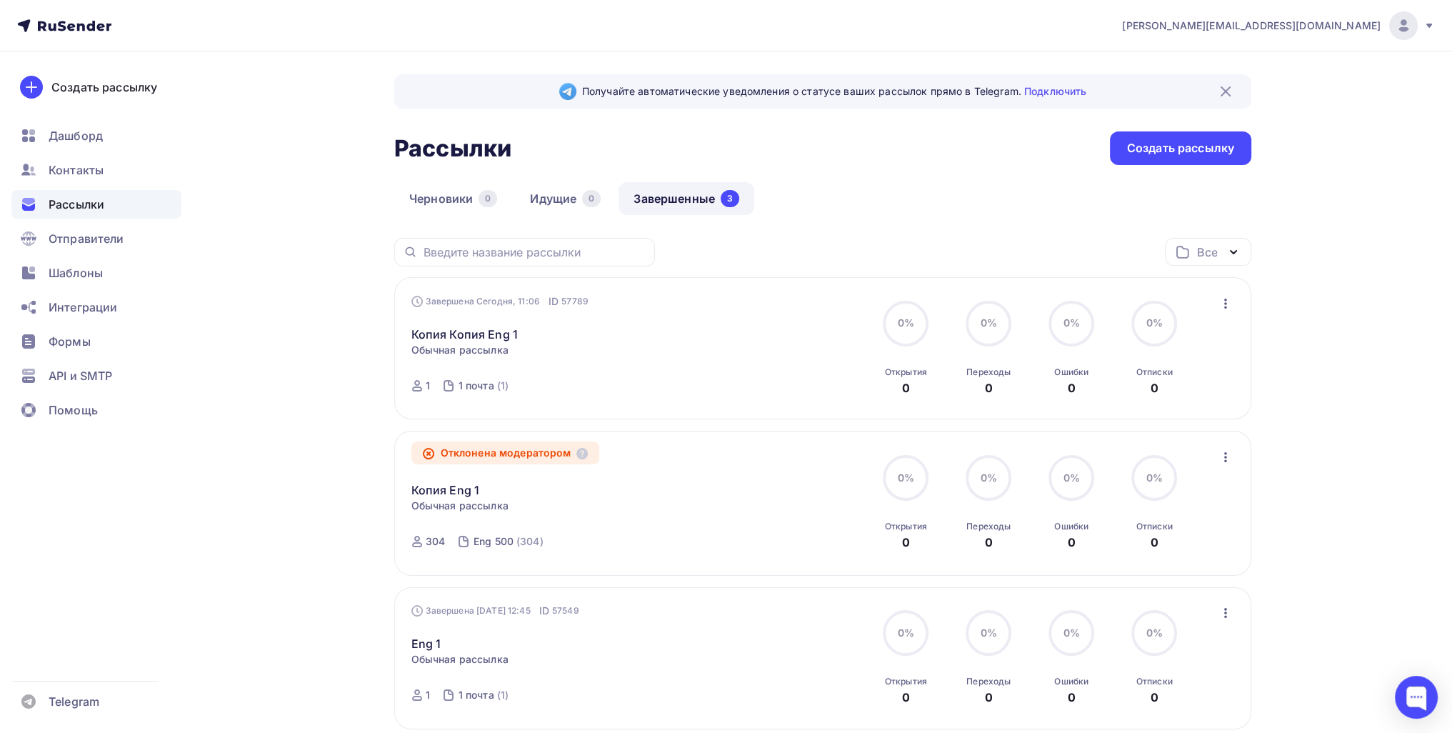
click at [704, 306] on icon "button" at bounding box center [1225, 304] width 3 height 10
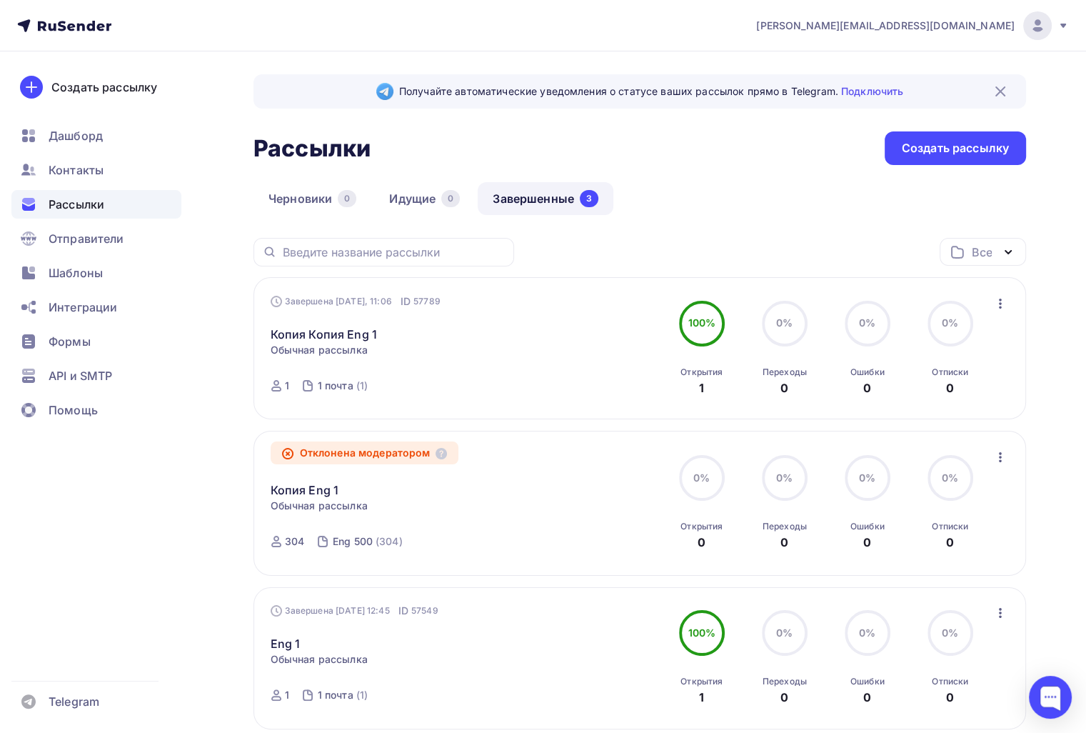
click at [1005, 310] on icon "button" at bounding box center [1000, 303] width 17 height 17
click at [949, 390] on div "Копировать в новую" at bounding box center [934, 397] width 146 height 17
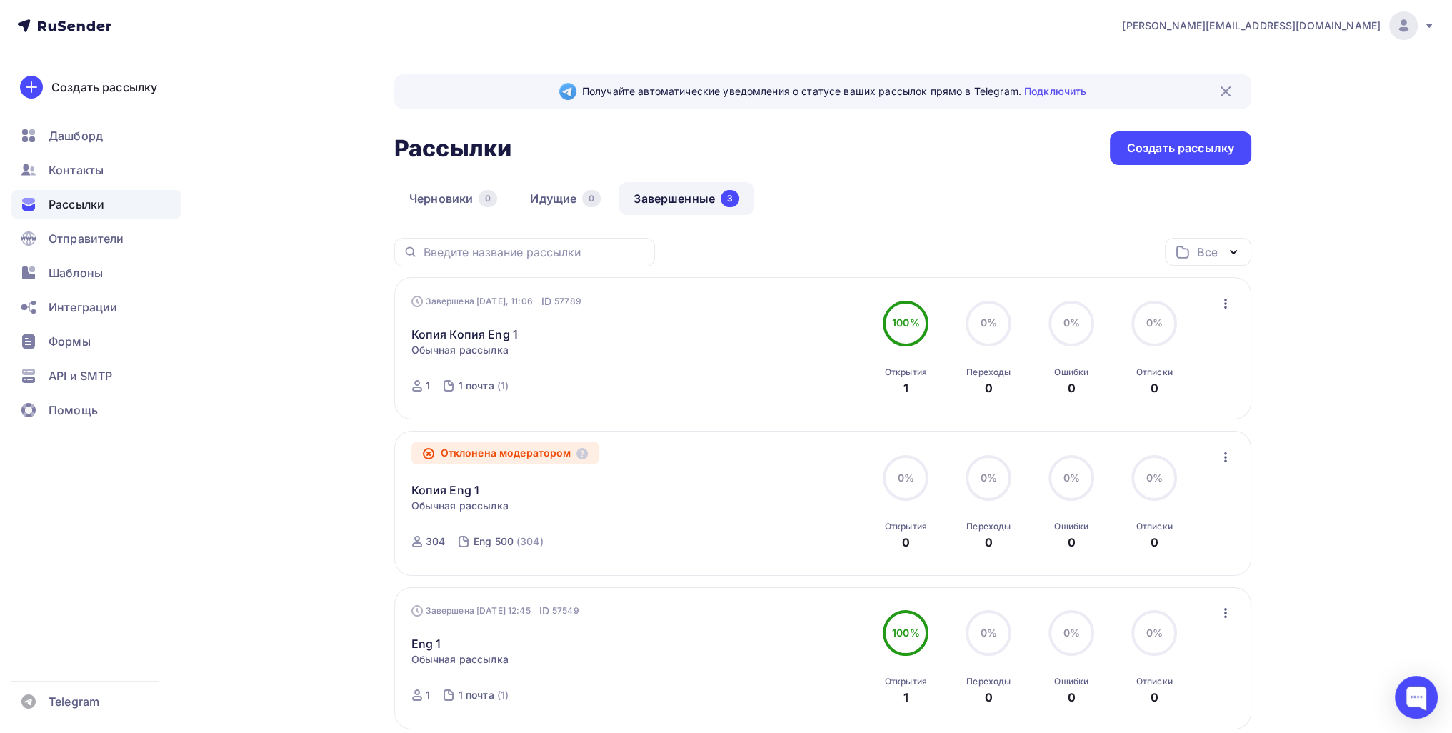
click at [1221, 295] on icon "button" at bounding box center [1225, 303] width 17 height 17
click at [1177, 391] on div "Копировать в новую" at bounding box center [1159, 397] width 146 height 17
click at [1225, 306] on icon "button" at bounding box center [1225, 304] width 3 height 10
click at [1174, 389] on div "Копировать в новую" at bounding box center [1159, 397] width 146 height 17
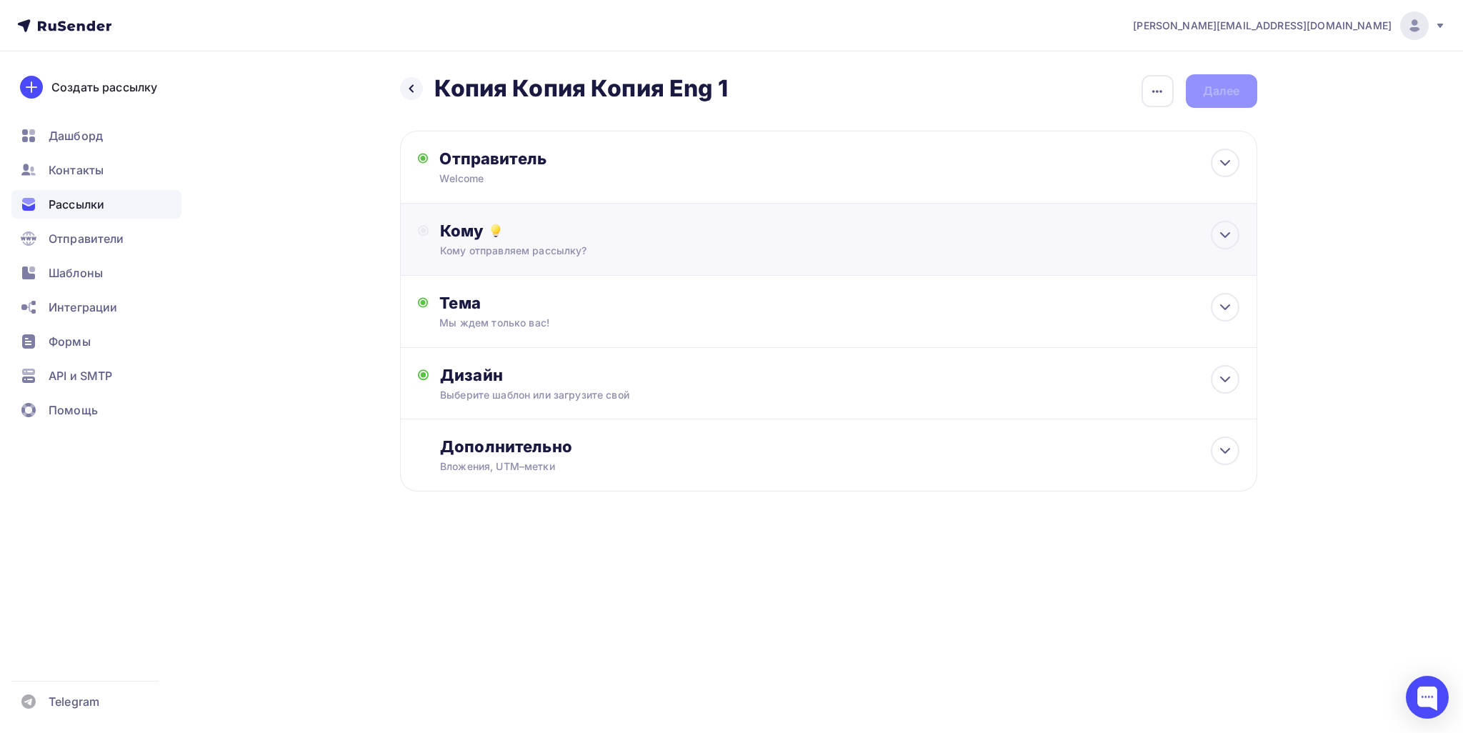
click at [594, 256] on div "Кому отправляем рассылку?" at bounding box center [799, 251] width 719 height 14
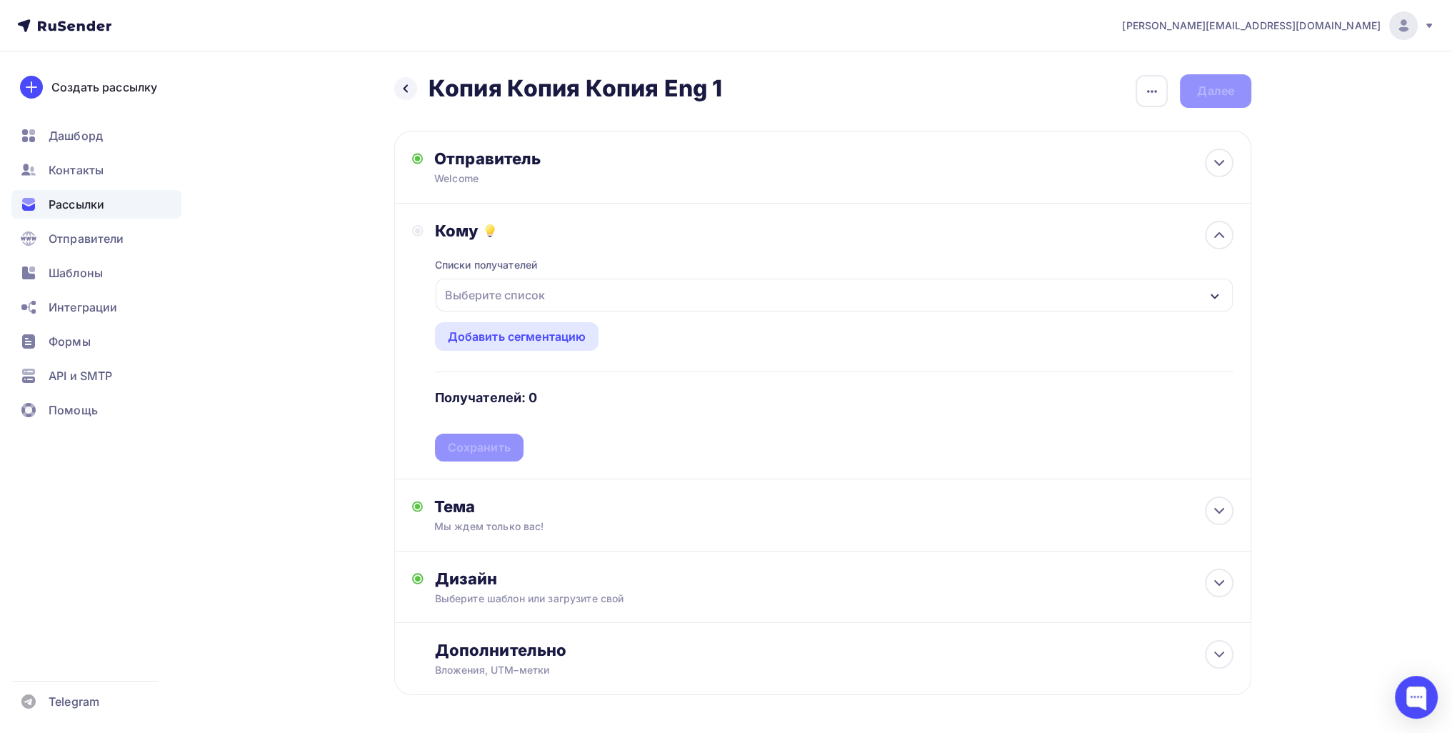
click at [507, 300] on div "Выберите список" at bounding box center [494, 295] width 111 height 26
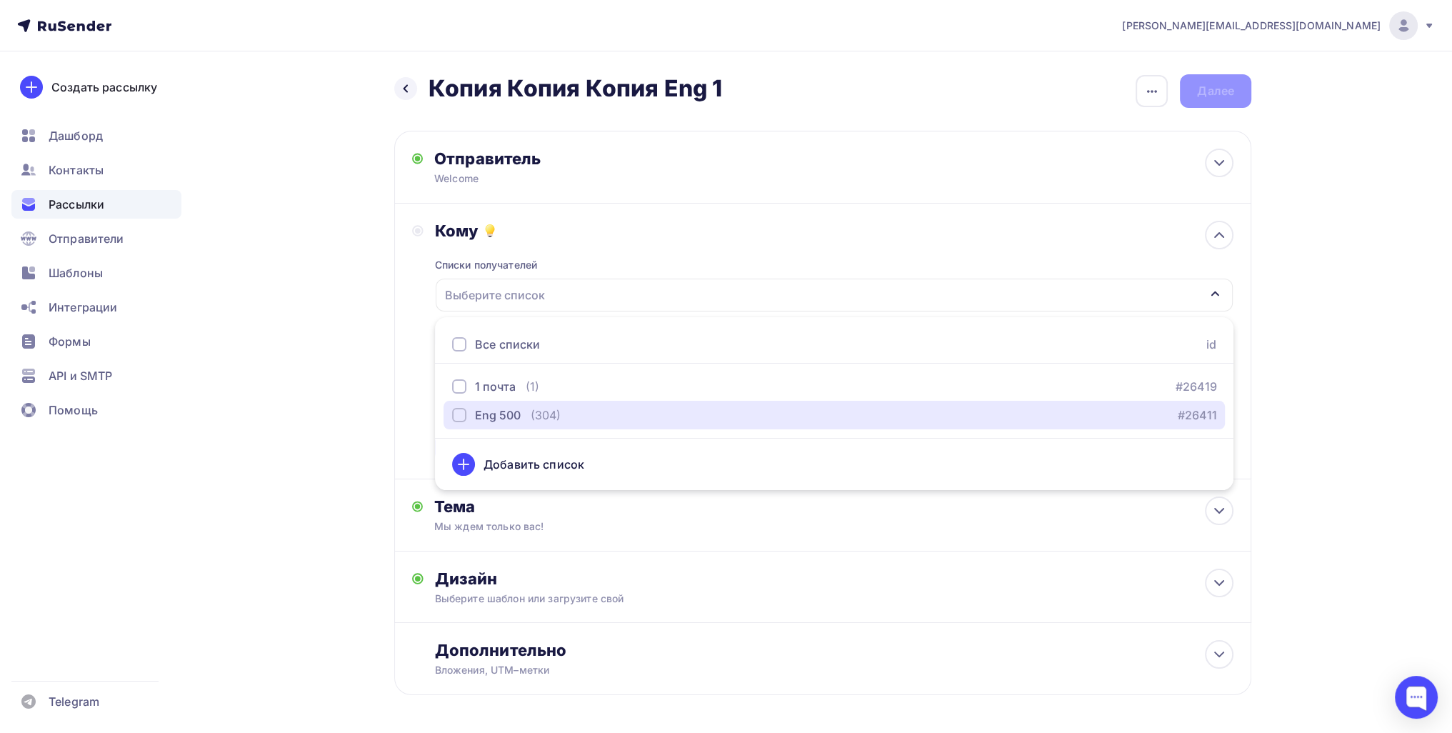
drag, startPoint x: 503, startPoint y: 404, endPoint x: 423, endPoint y: 426, distance: 83.0
click at [503, 404] on button "Eng 500 (304) #26411" at bounding box center [834, 415] width 781 height 29
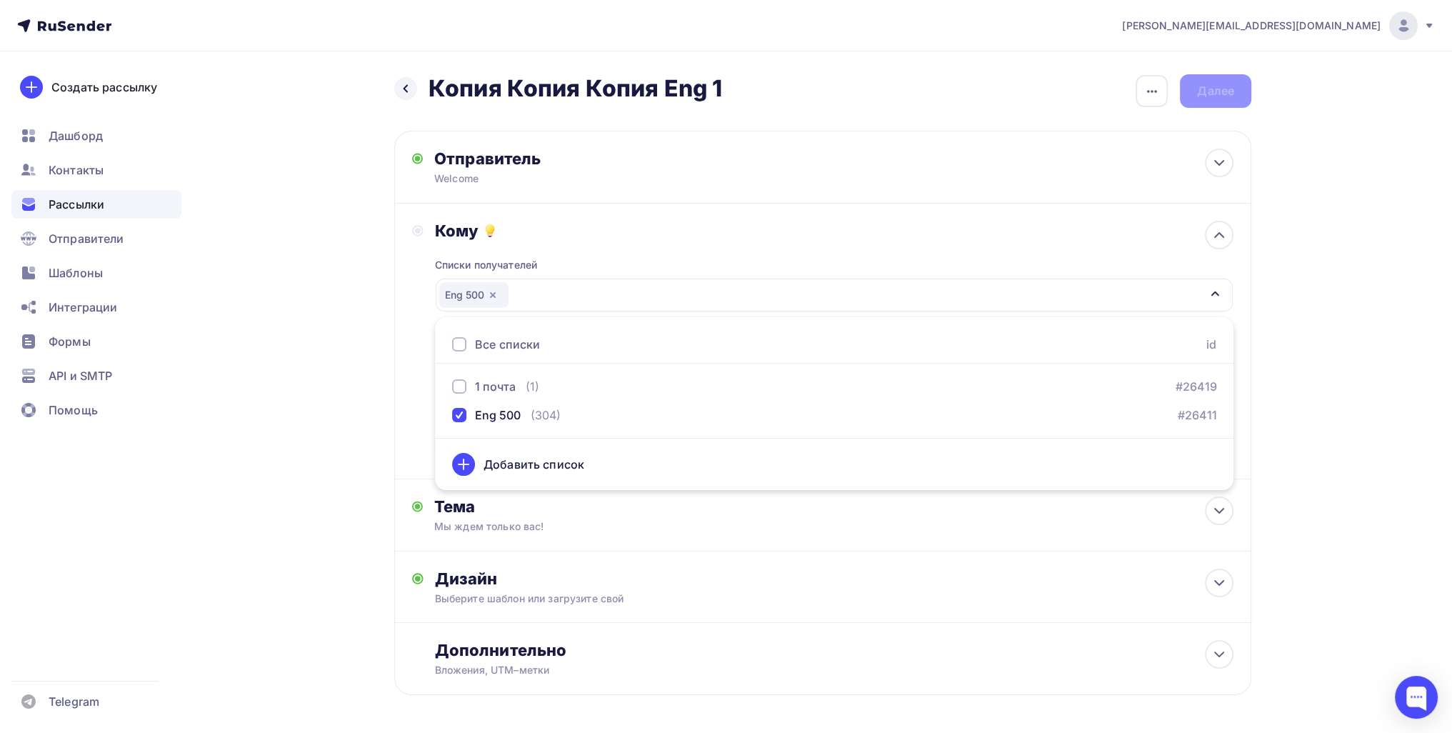
drag, startPoint x: 298, startPoint y: 432, endPoint x: 323, endPoint y: 439, distance: 26.0
click at [298, 433] on div "Назад Копия Копия Копия Eng 1 Копия Копия Копия Eng 1 Закончить позже Переимено…" at bounding box center [726, 419] width 1171 height 736
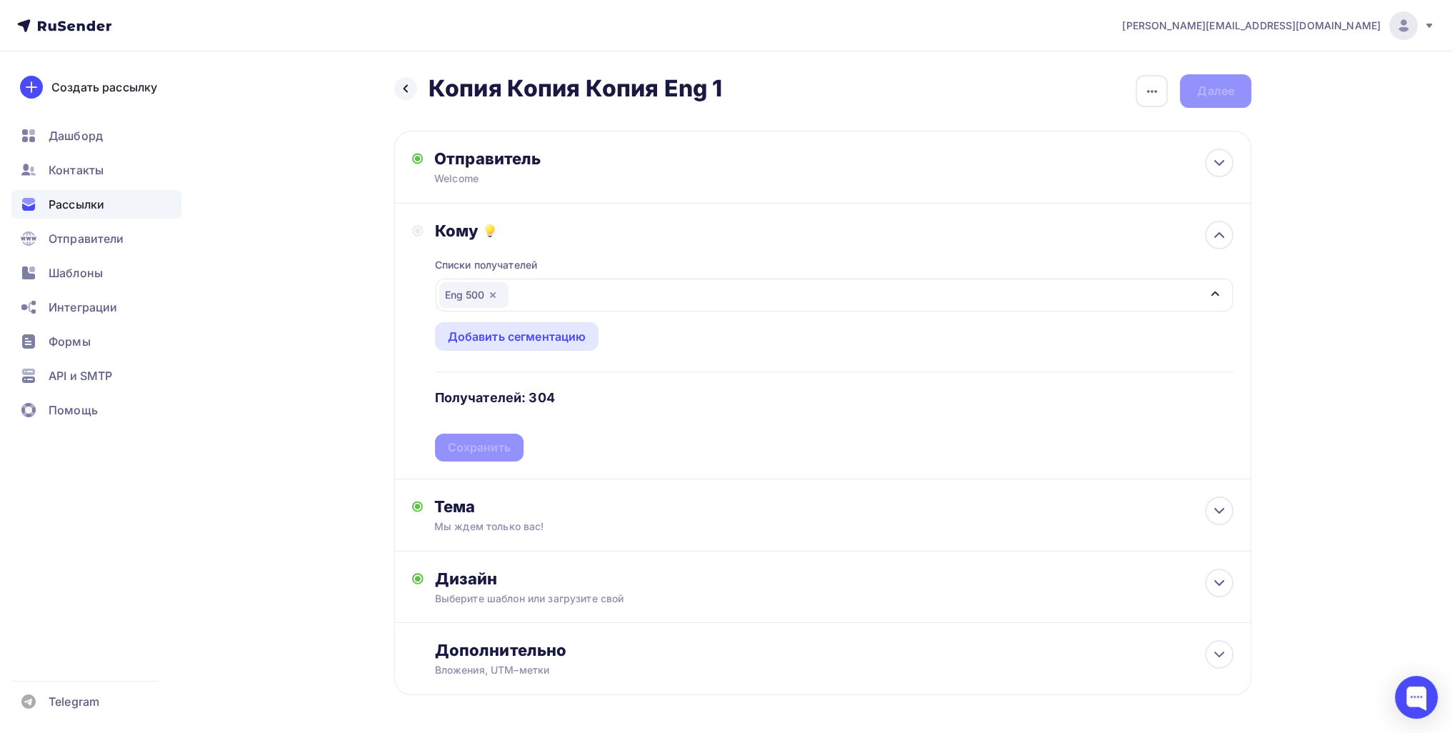
click at [474, 441] on div "Списки получателей Eng 500 Все списки id 1 почта (1) #26419 Eng 500 (304) #2641…" at bounding box center [834, 351] width 799 height 221
click at [494, 444] on div "Сохранить" at bounding box center [479, 447] width 63 height 16
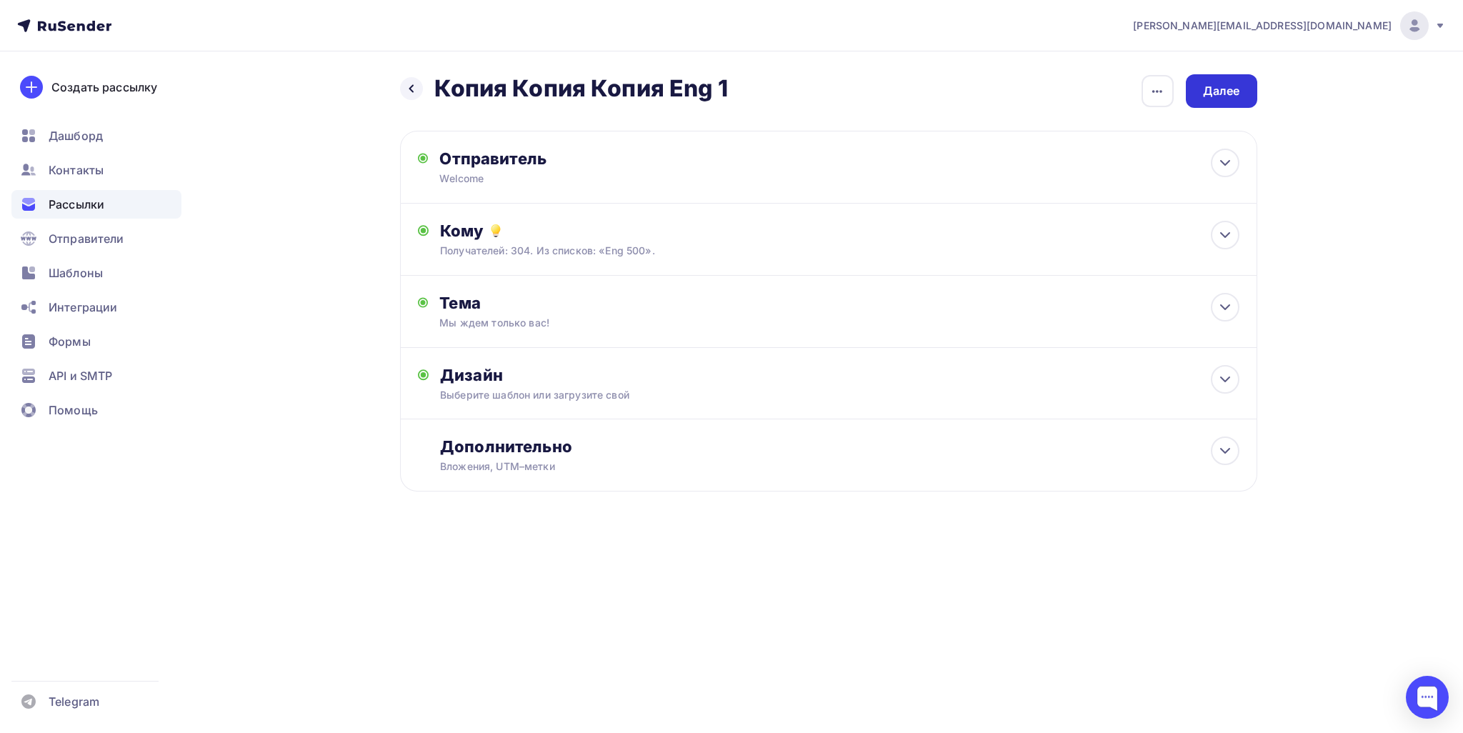
click at [1227, 77] on div "Далее" at bounding box center [1221, 91] width 71 height 34
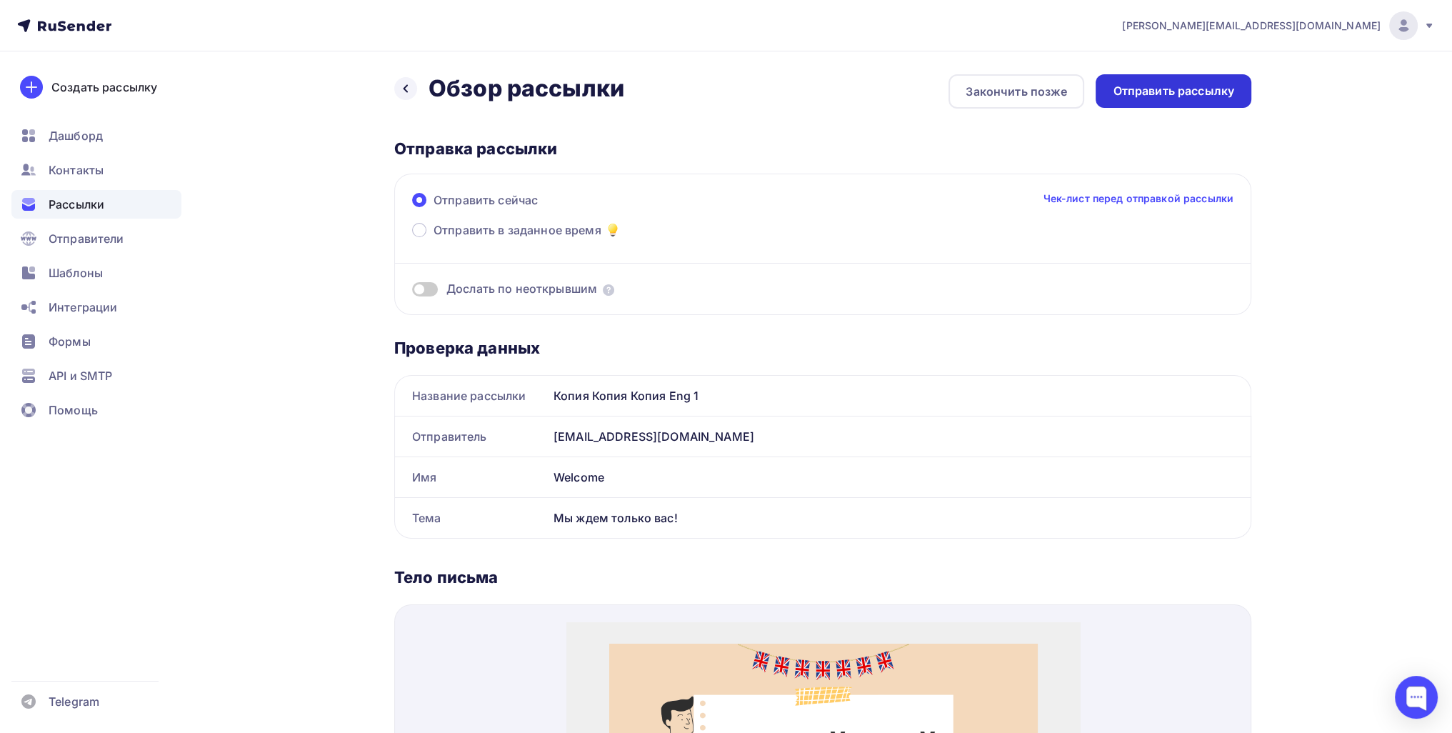
click at [1209, 79] on div "Отправить рассылку" at bounding box center [1174, 91] width 156 height 34
